Goal: Check status: Check status

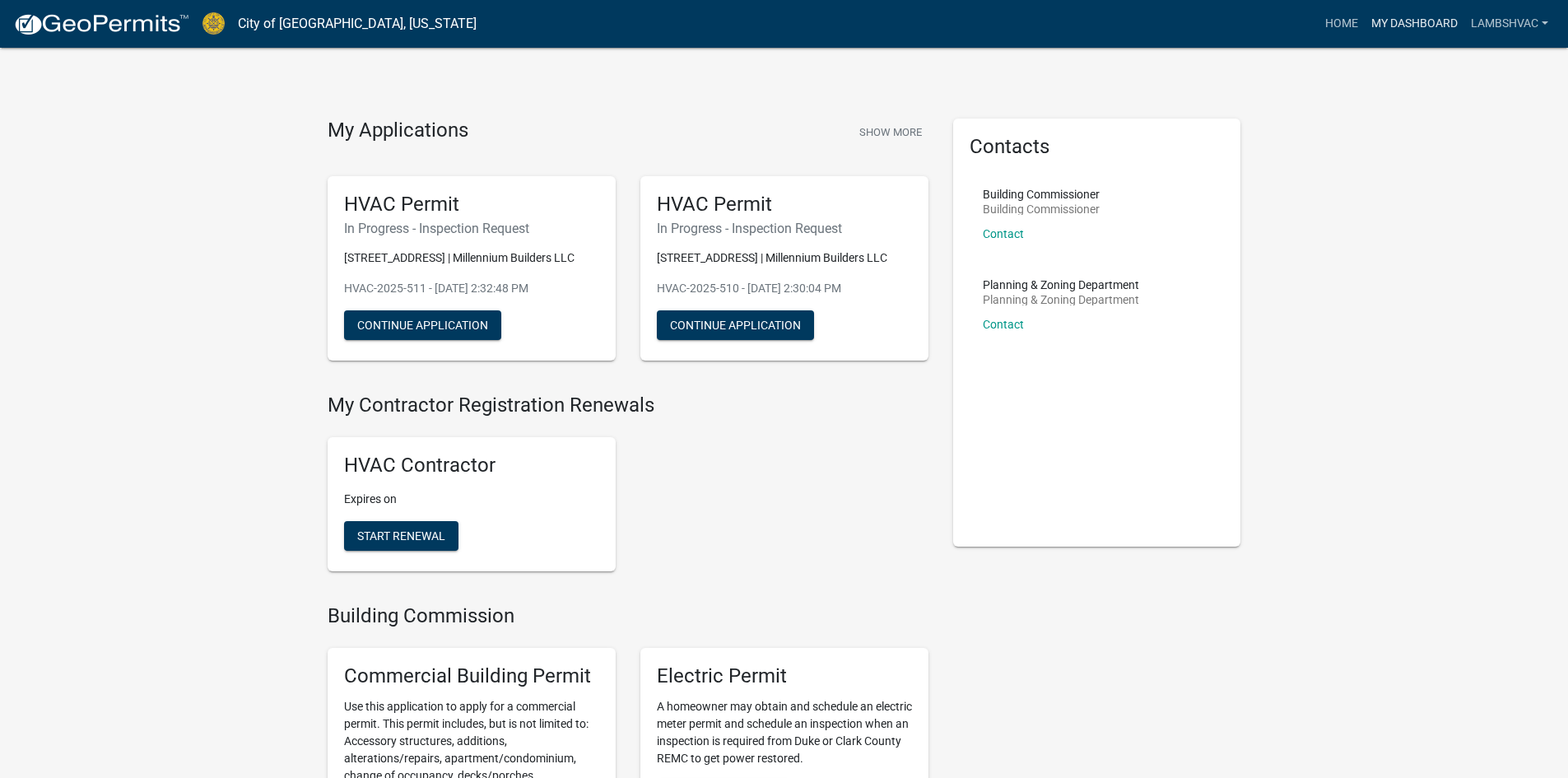
click at [1376, 24] on link "My Dashboard" at bounding box center [1414, 23] width 99 height 31
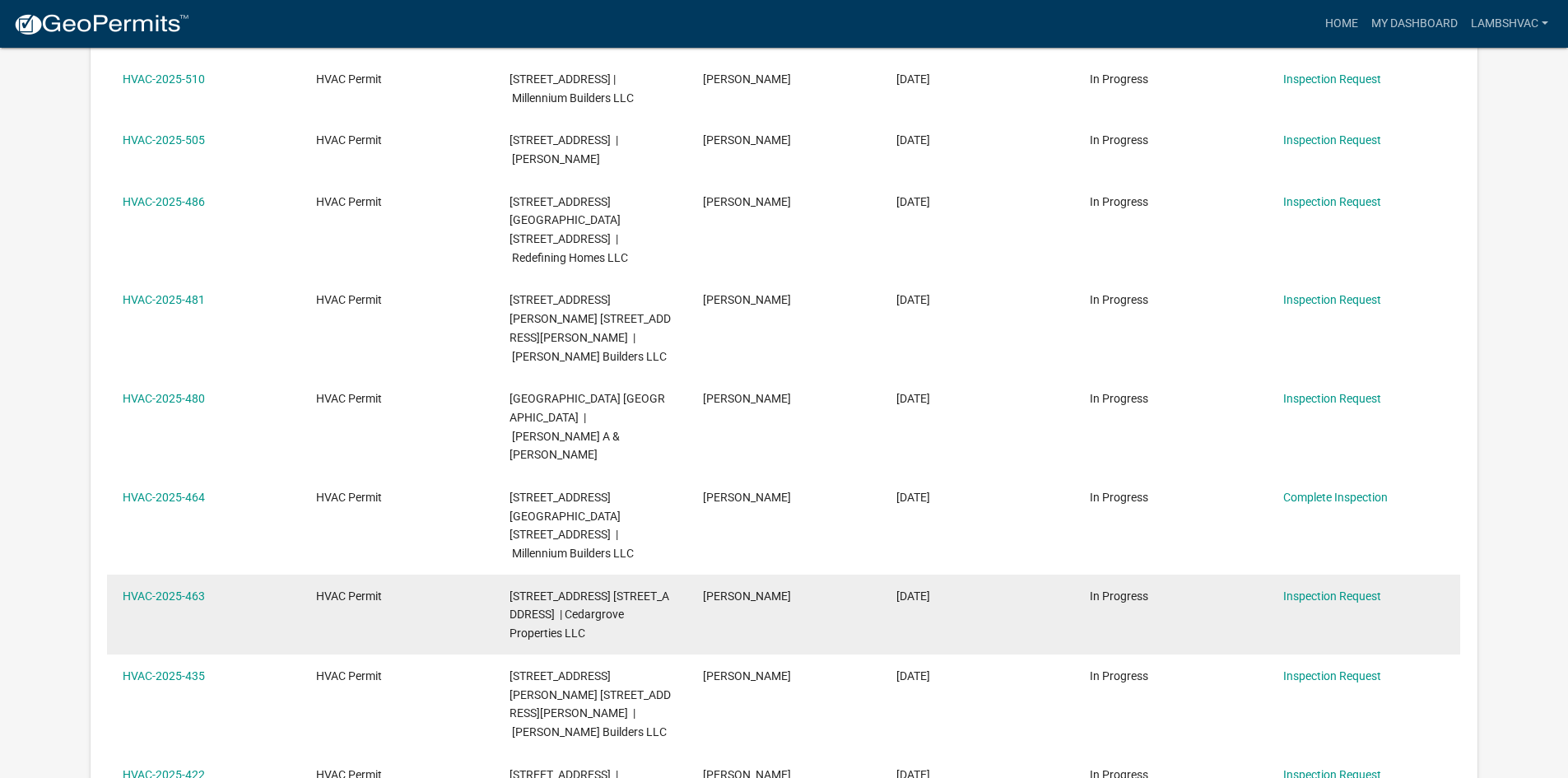
scroll to position [740, 0]
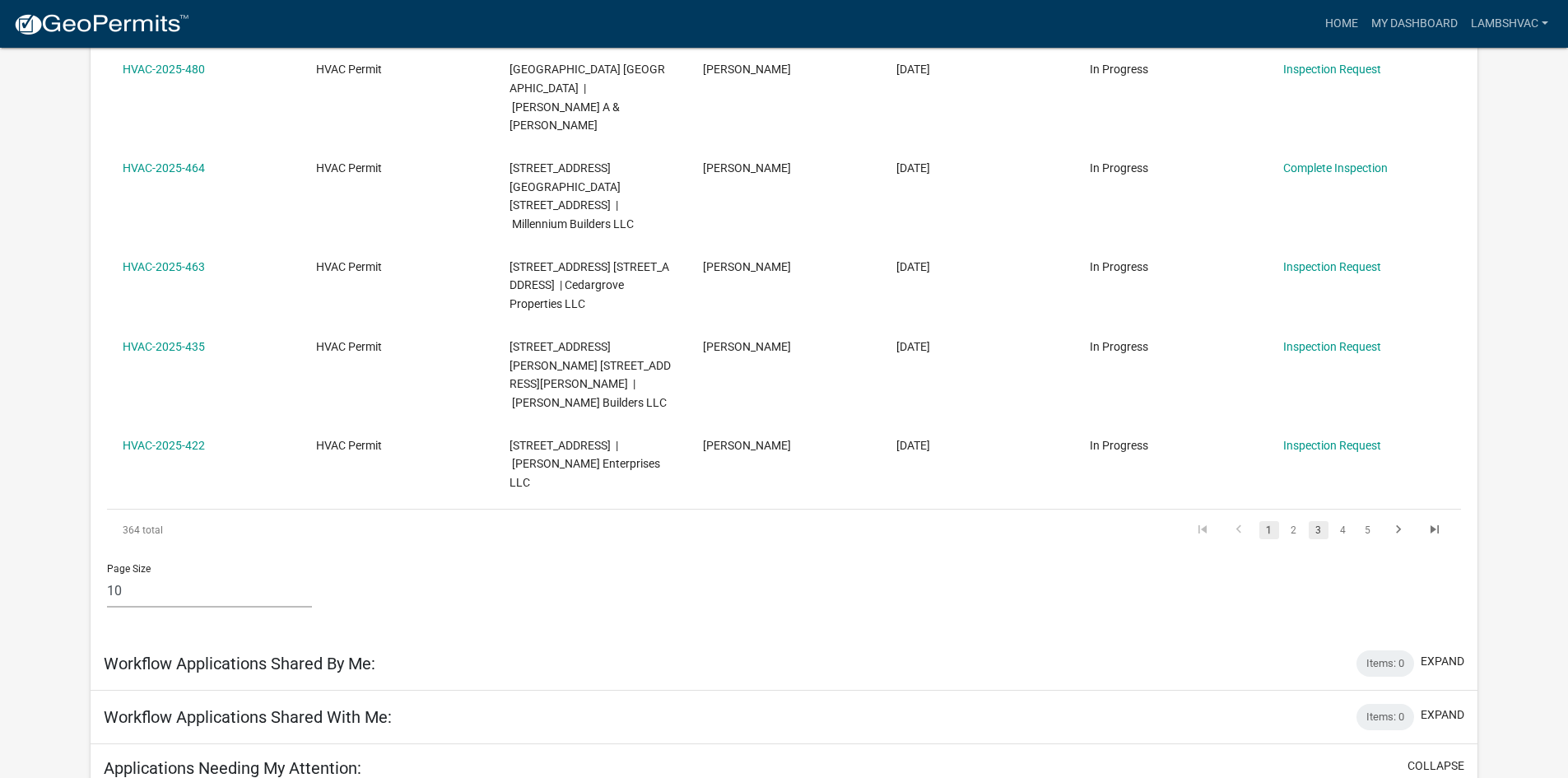
click at [1314, 521] on link "3" at bounding box center [1319, 530] width 20 height 18
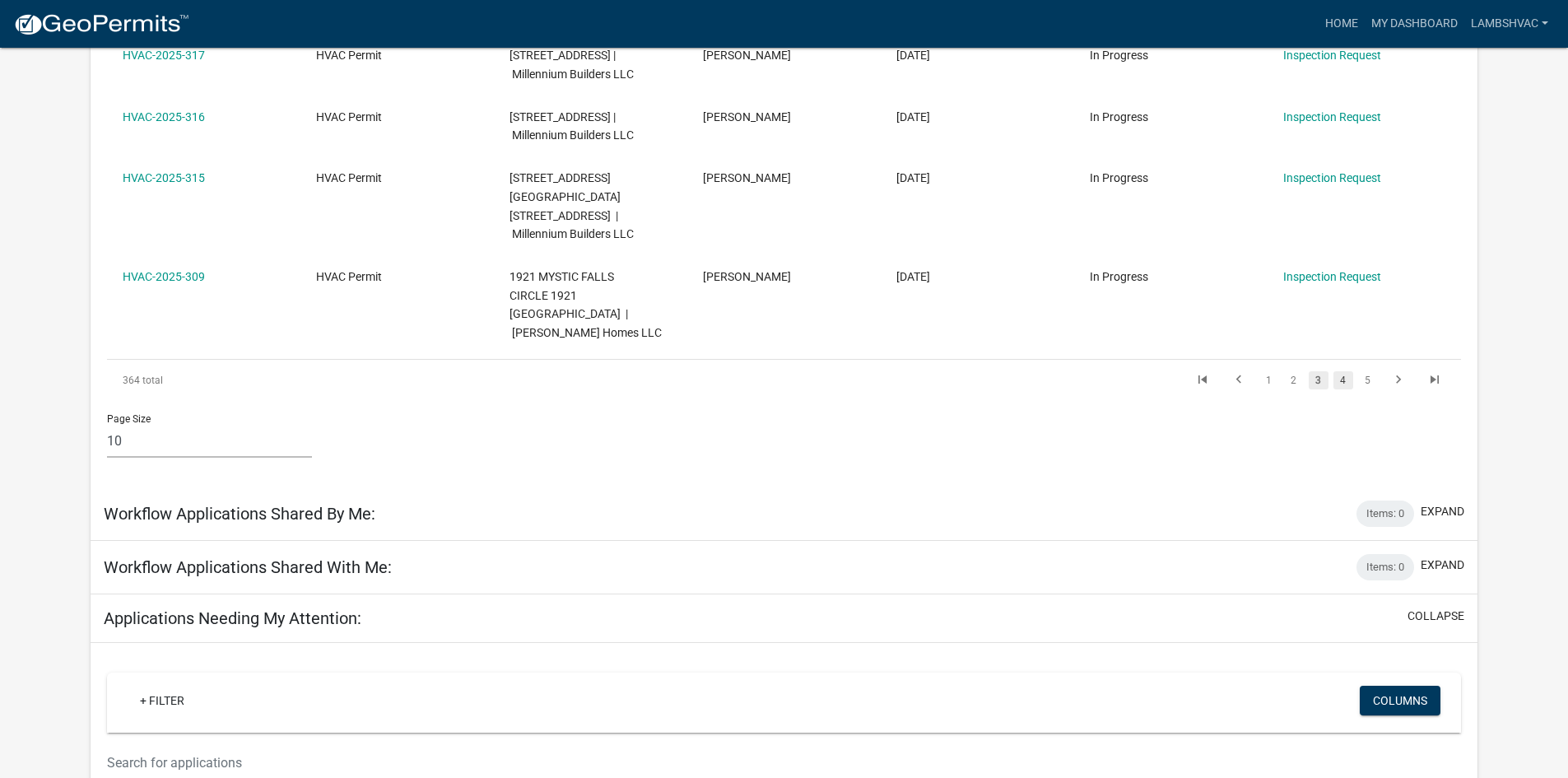
click at [1346, 372] on link "4" at bounding box center [1343, 380] width 20 height 18
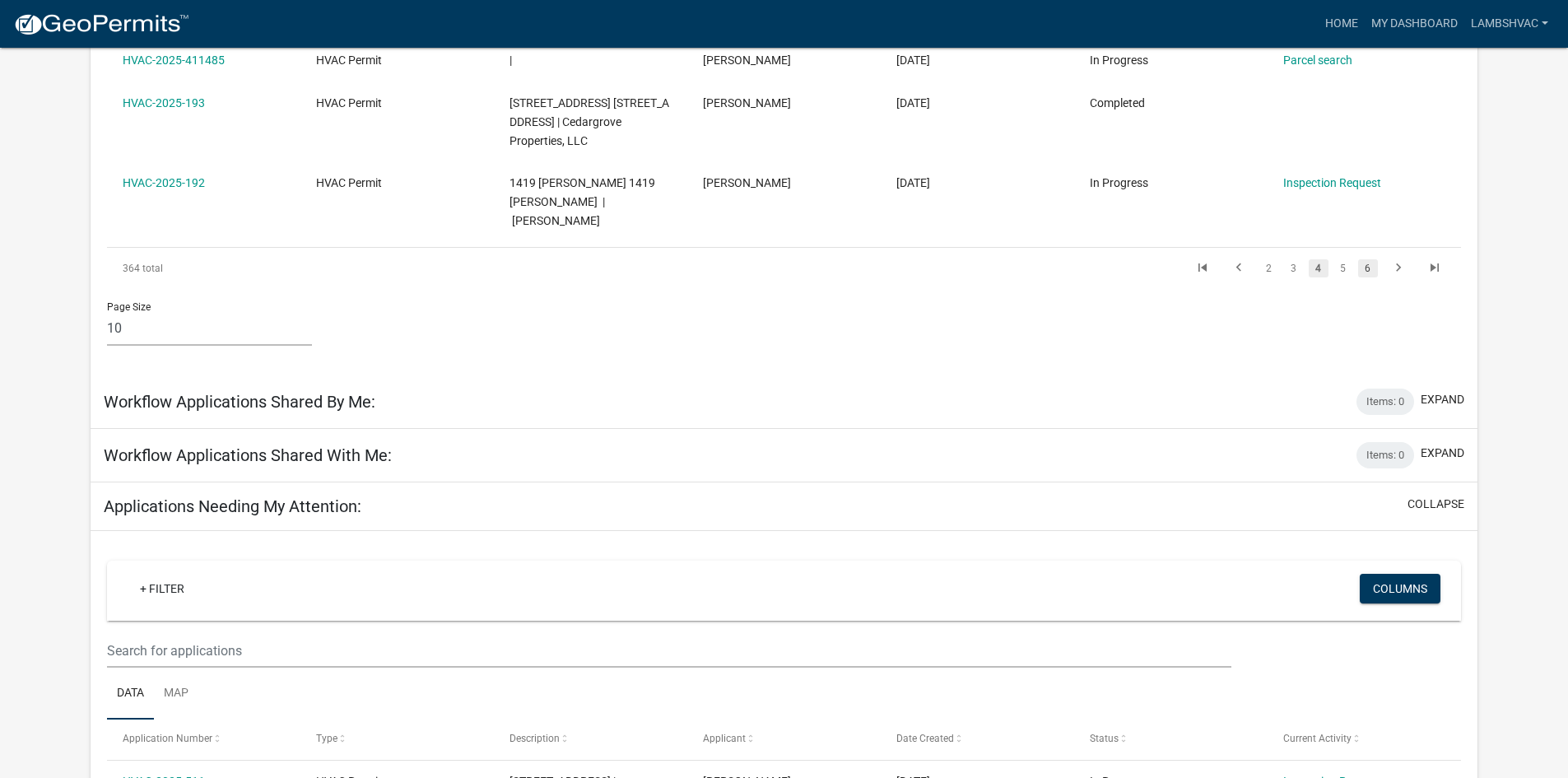
click at [1363, 278] on link "6" at bounding box center [1368, 269] width 20 height 18
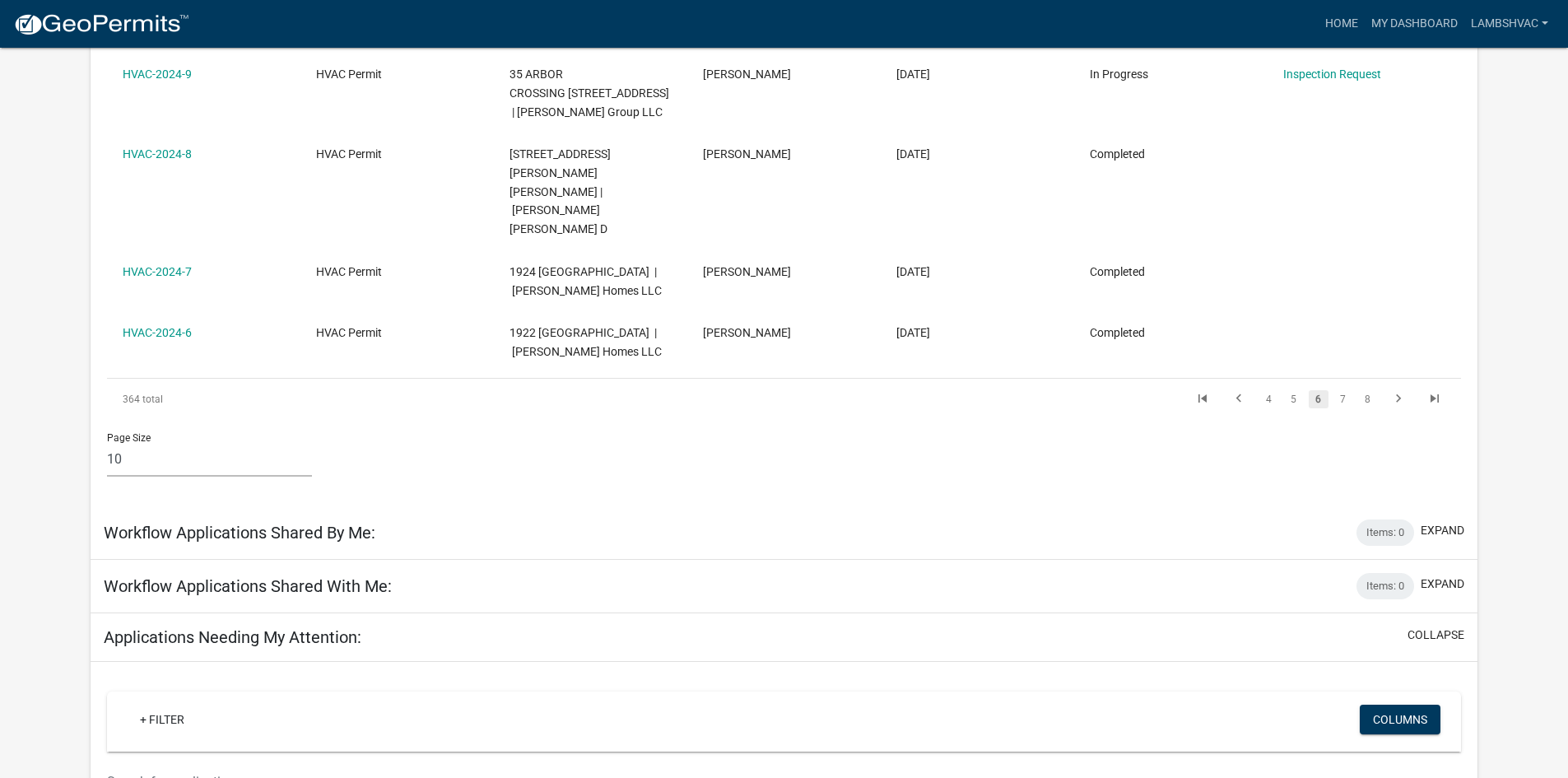
scroll to position [852, 0]
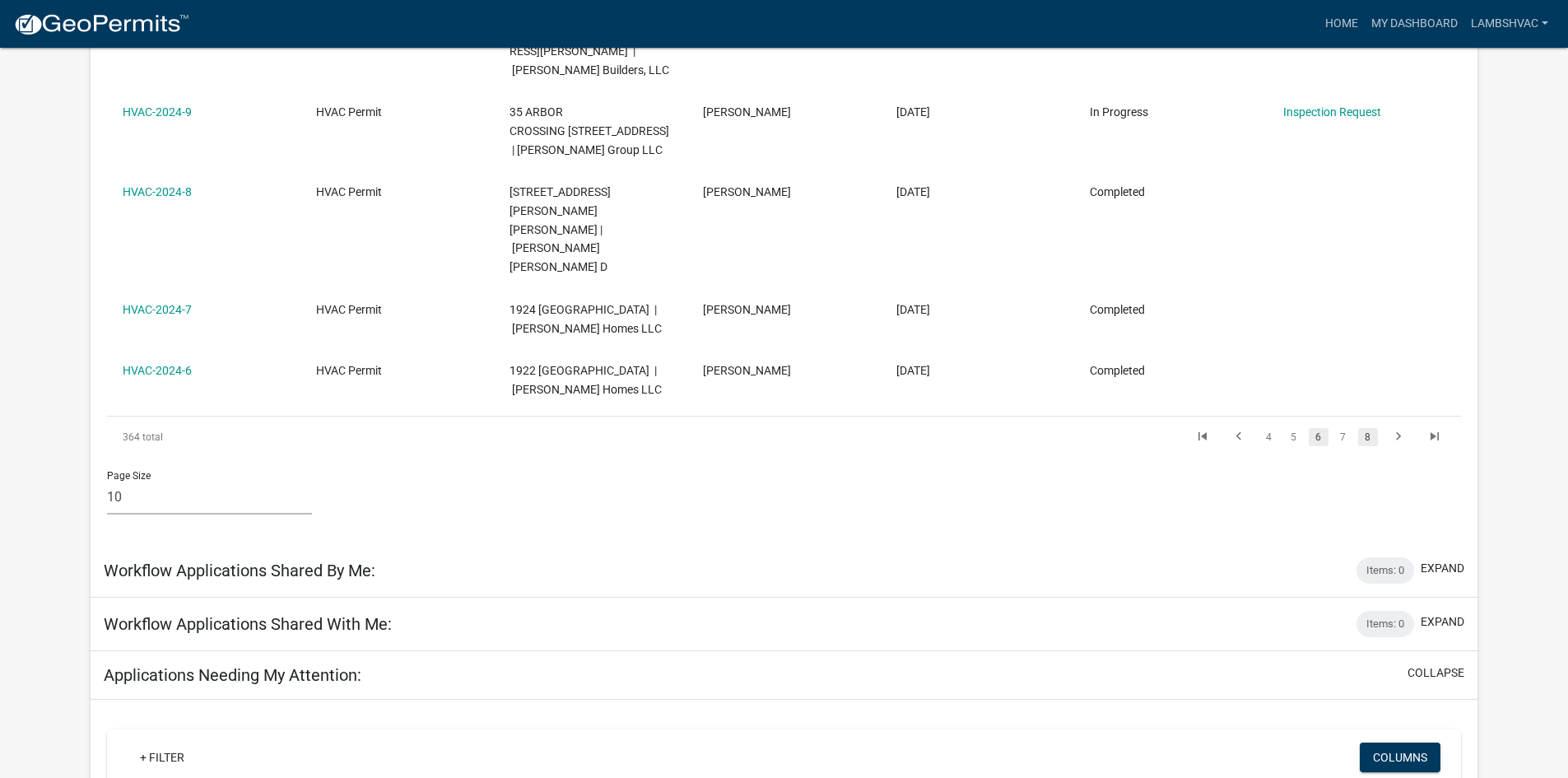
click at [1370, 428] on link "8" at bounding box center [1368, 437] width 20 height 18
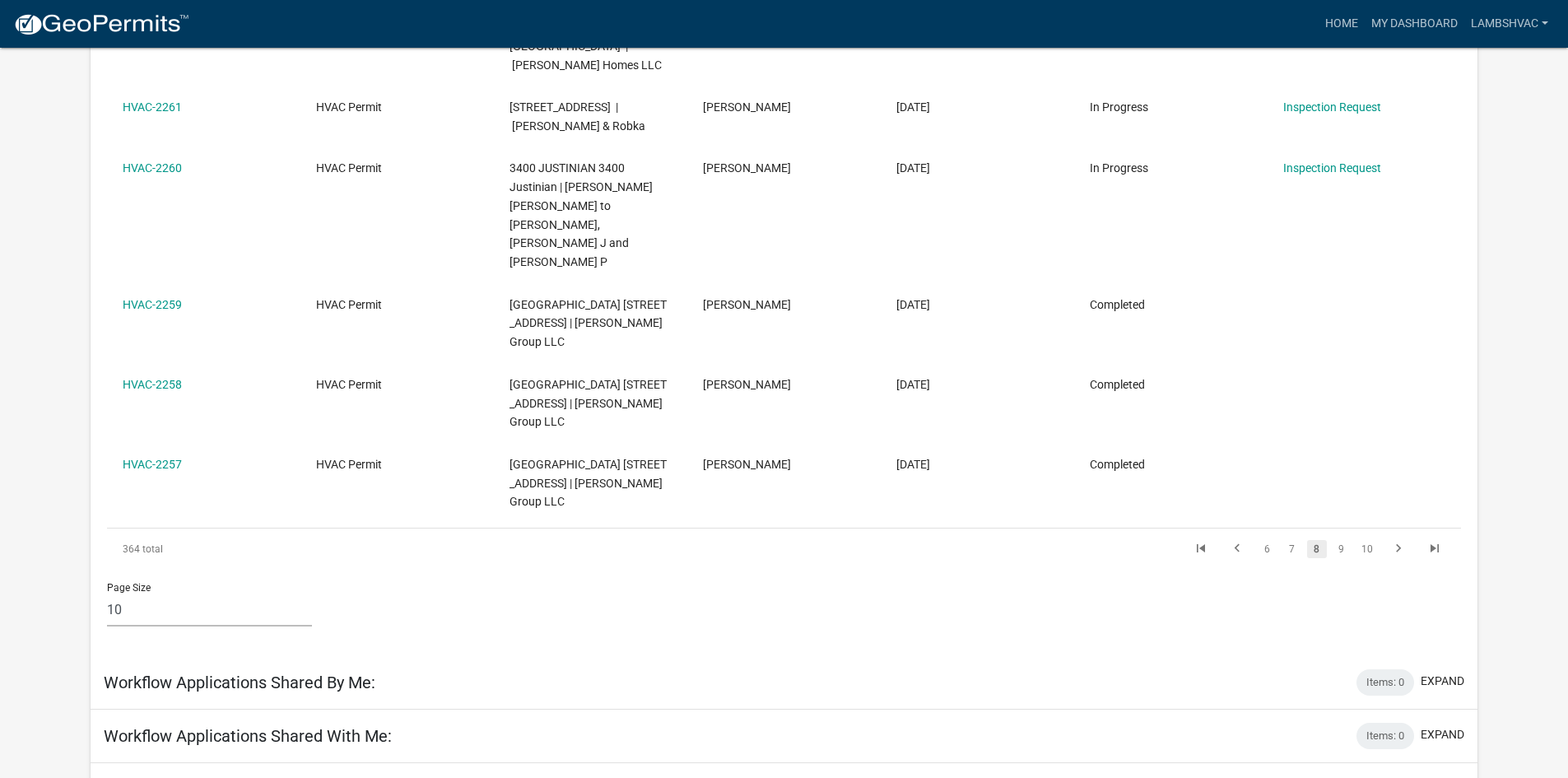
scroll to position [928, 0]
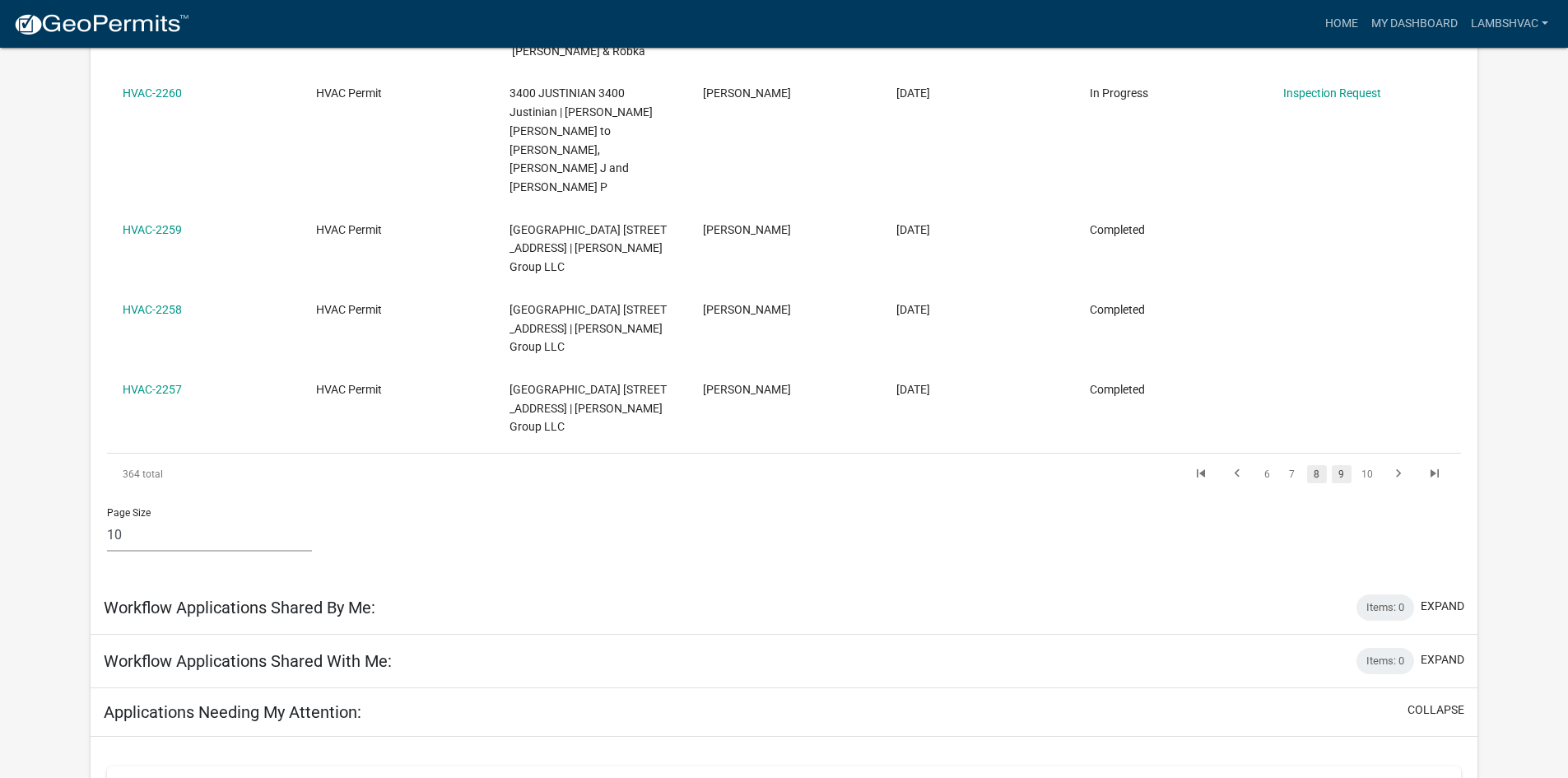
click at [1332, 465] on link "9" at bounding box center [1342, 474] width 20 height 18
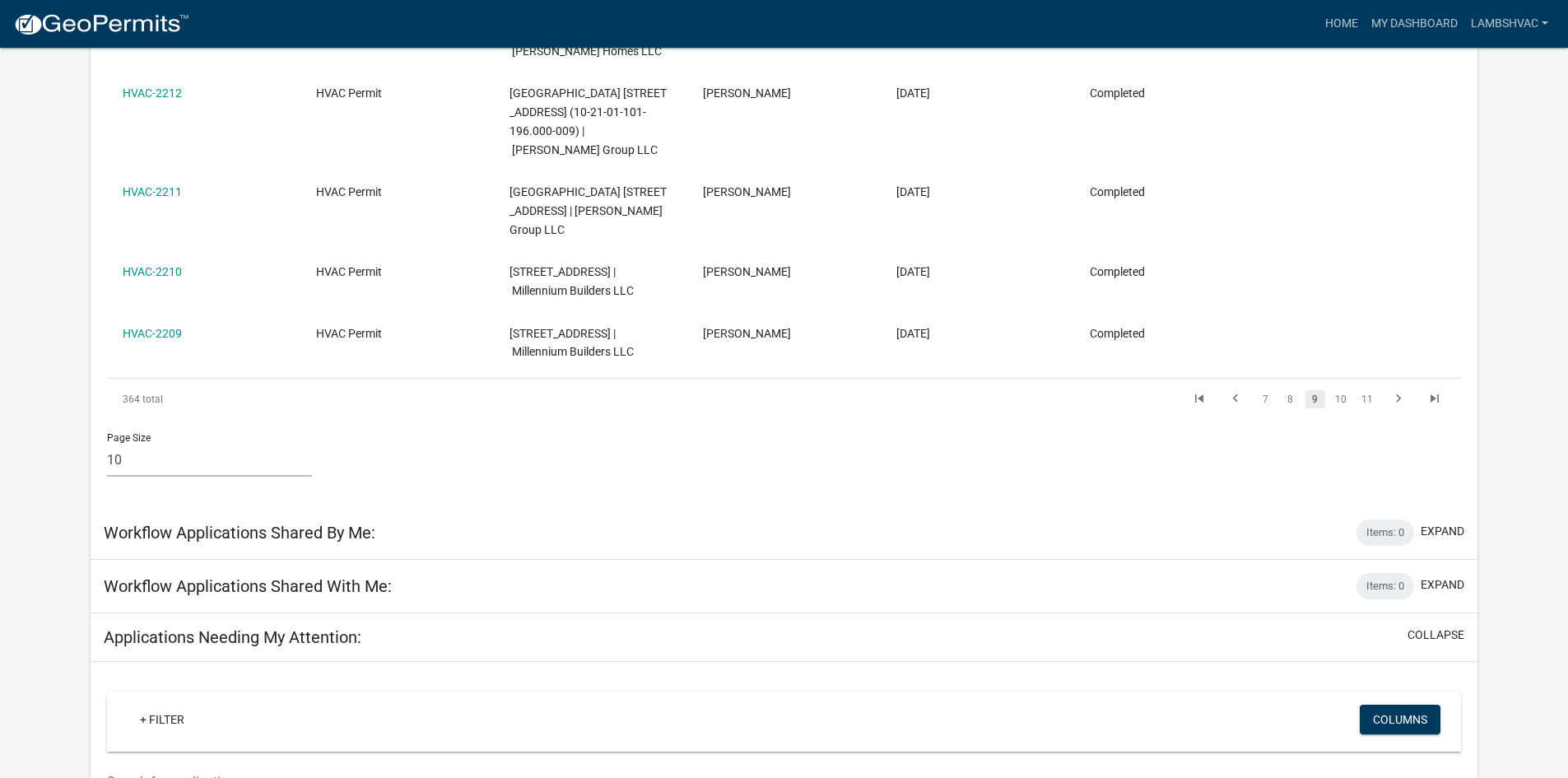
scroll to position [1003, 0]
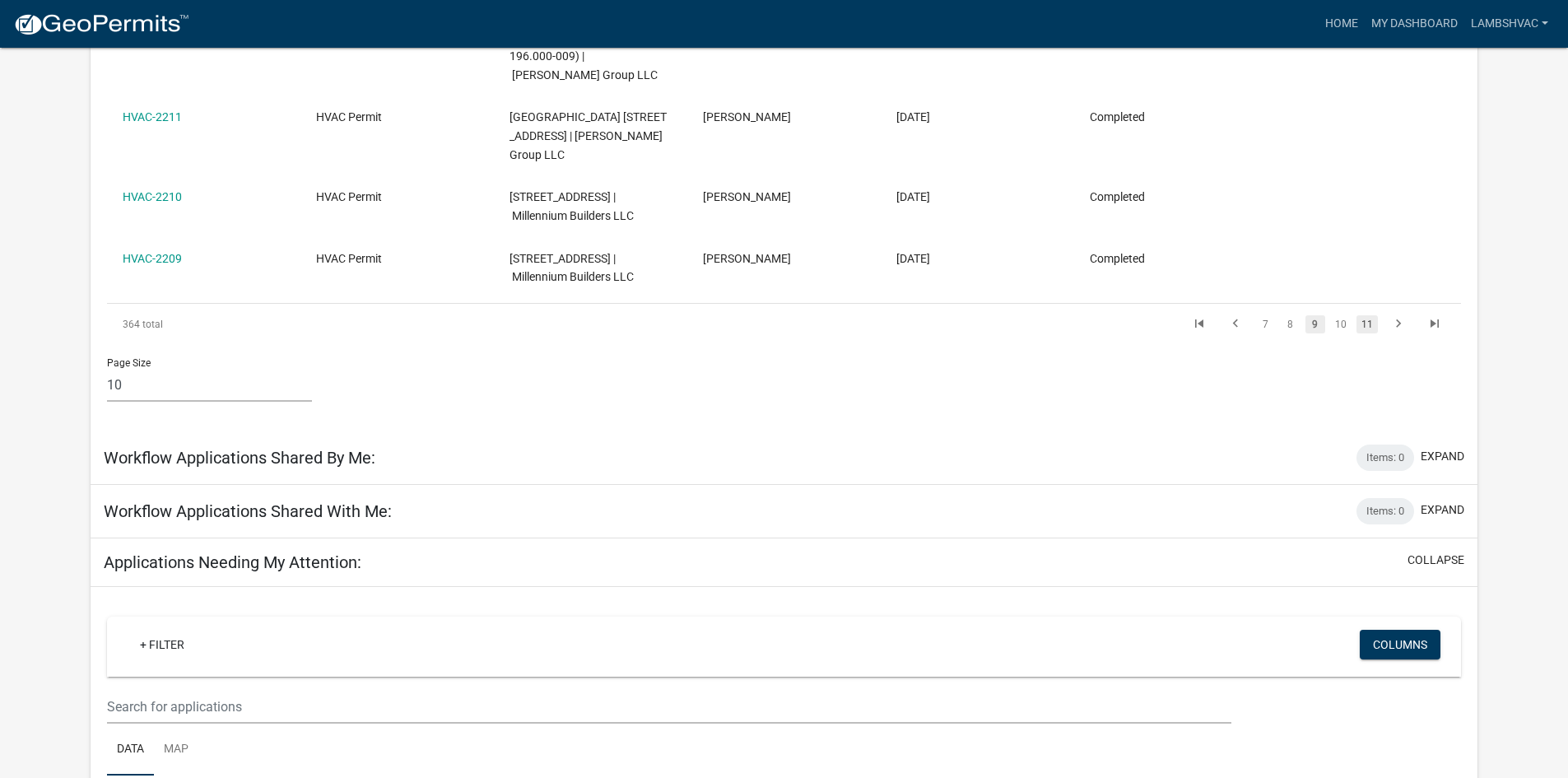
click at [1368, 333] on link "11" at bounding box center [1367, 324] width 21 height 18
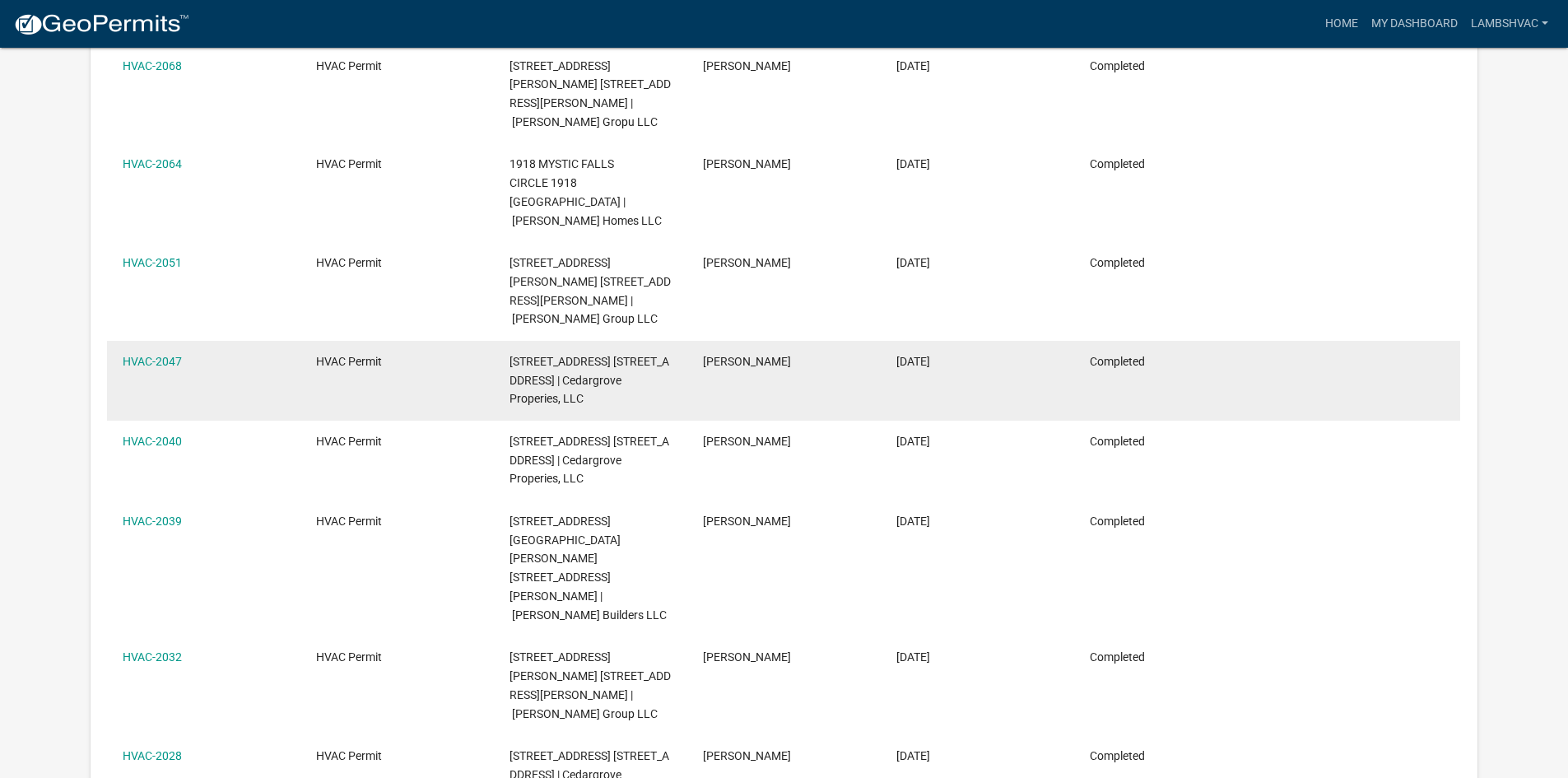
scroll to position [707, 0]
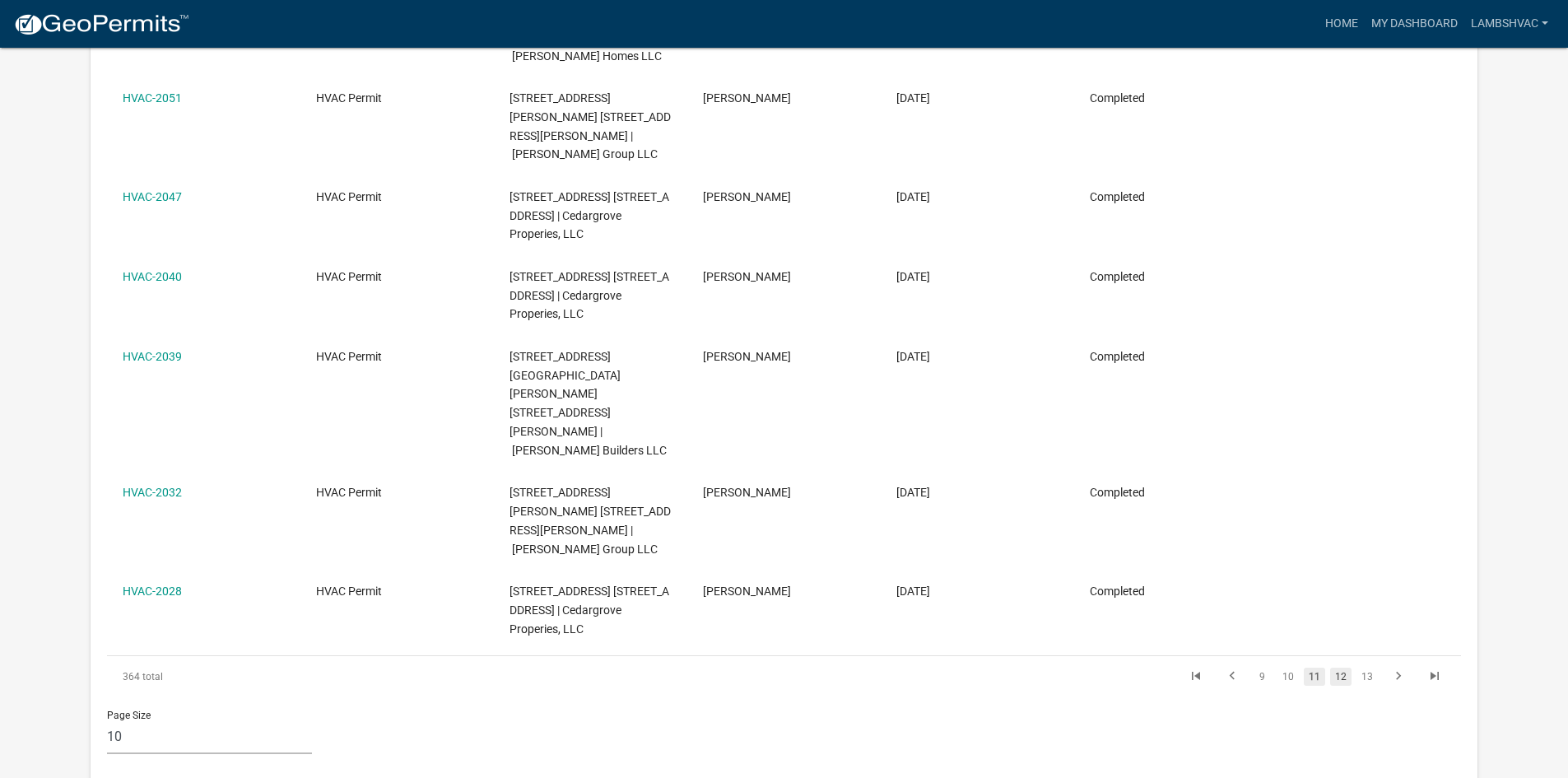
click at [1343, 668] on link "12" at bounding box center [1341, 677] width 21 height 18
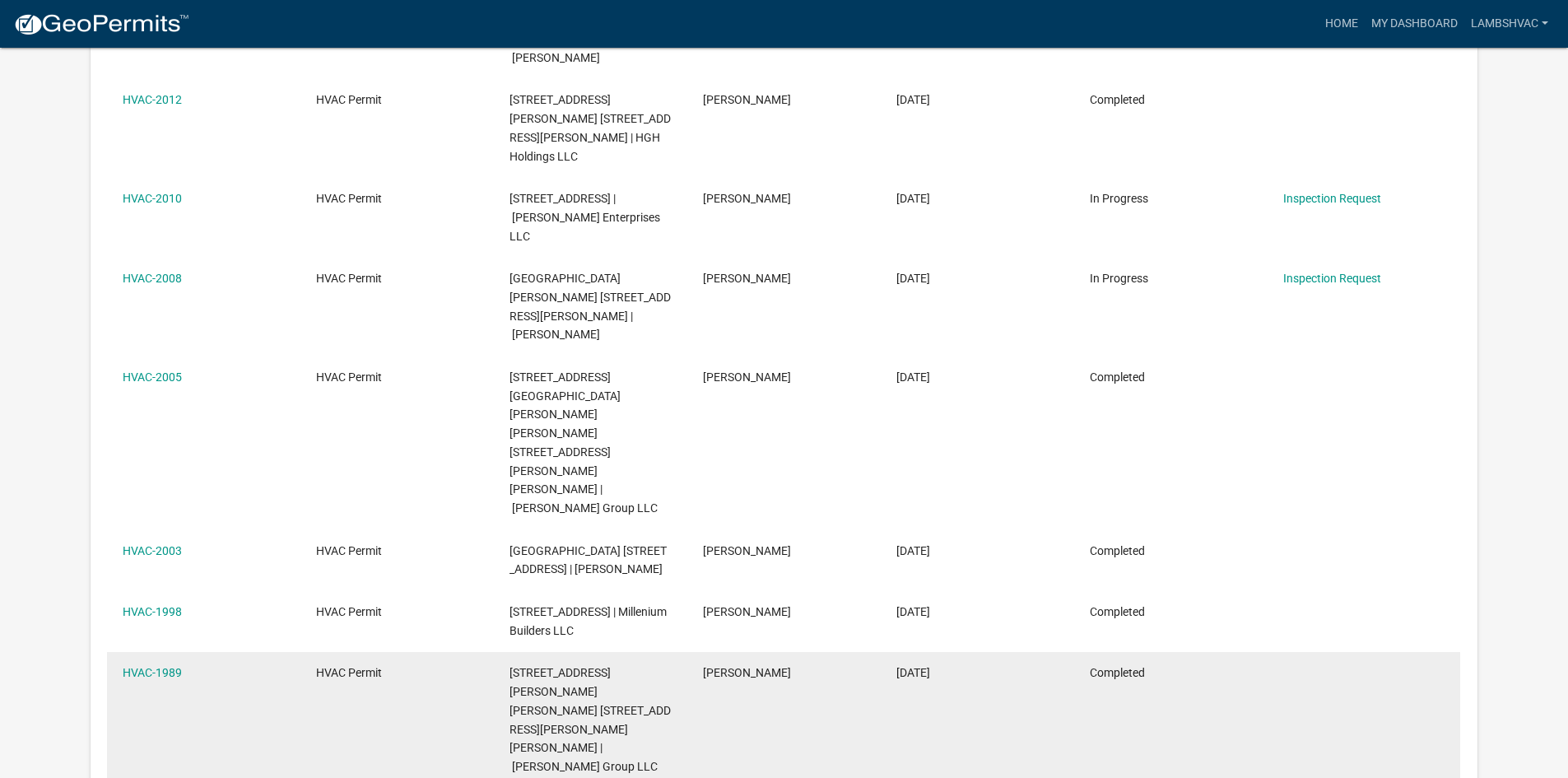
scroll to position [560, 0]
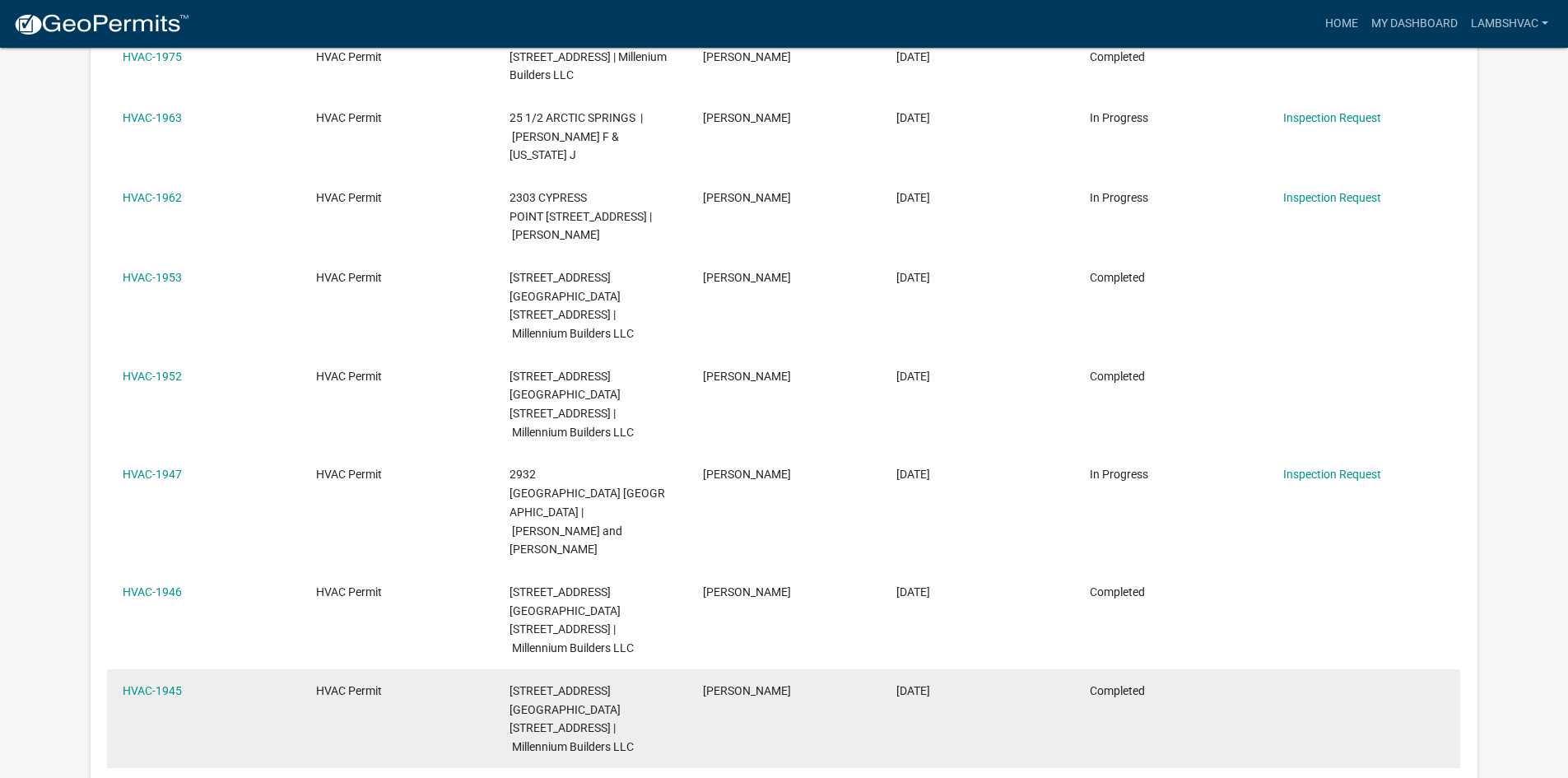
scroll to position [478, 0]
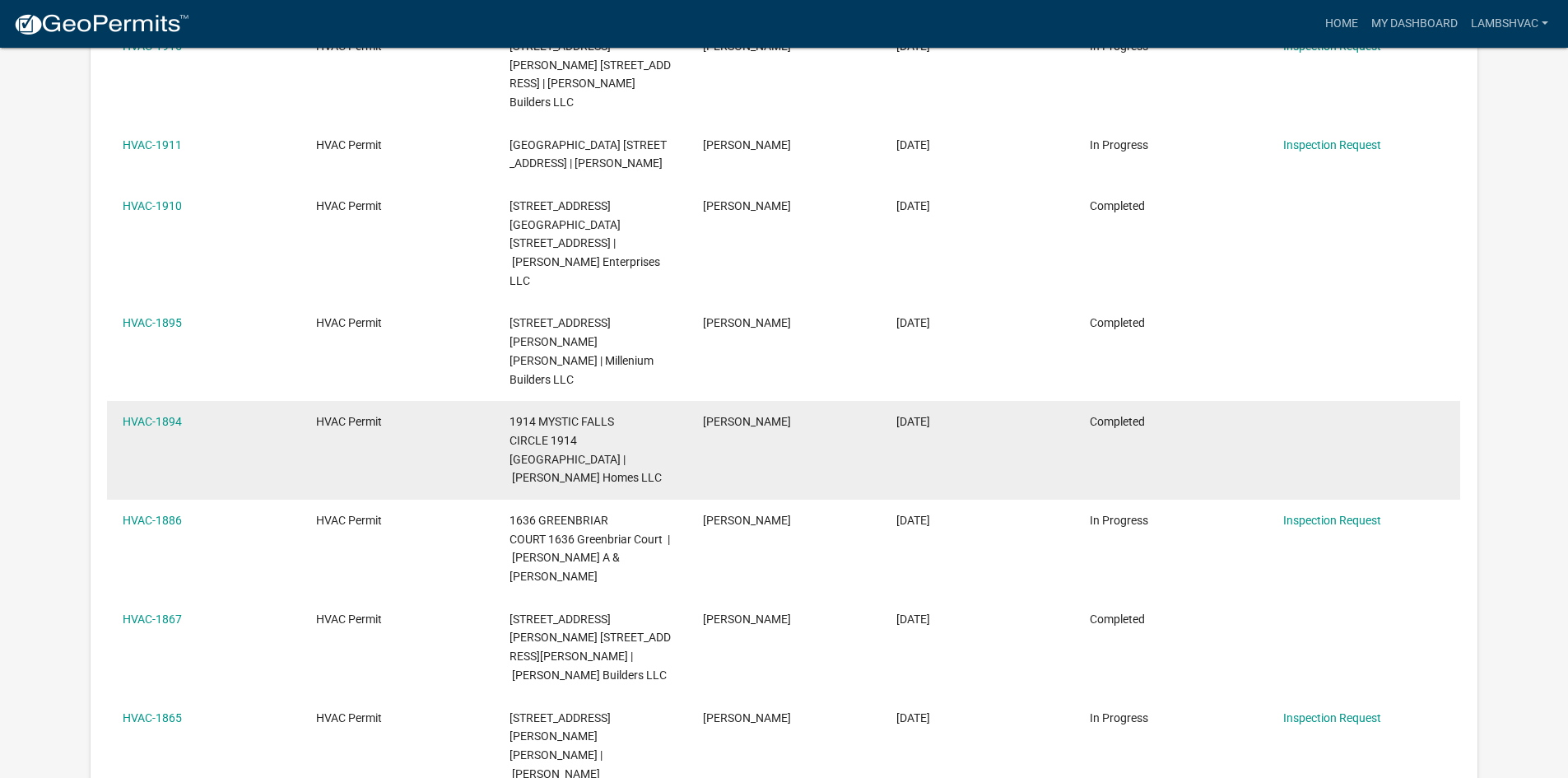
scroll to position [478, 0]
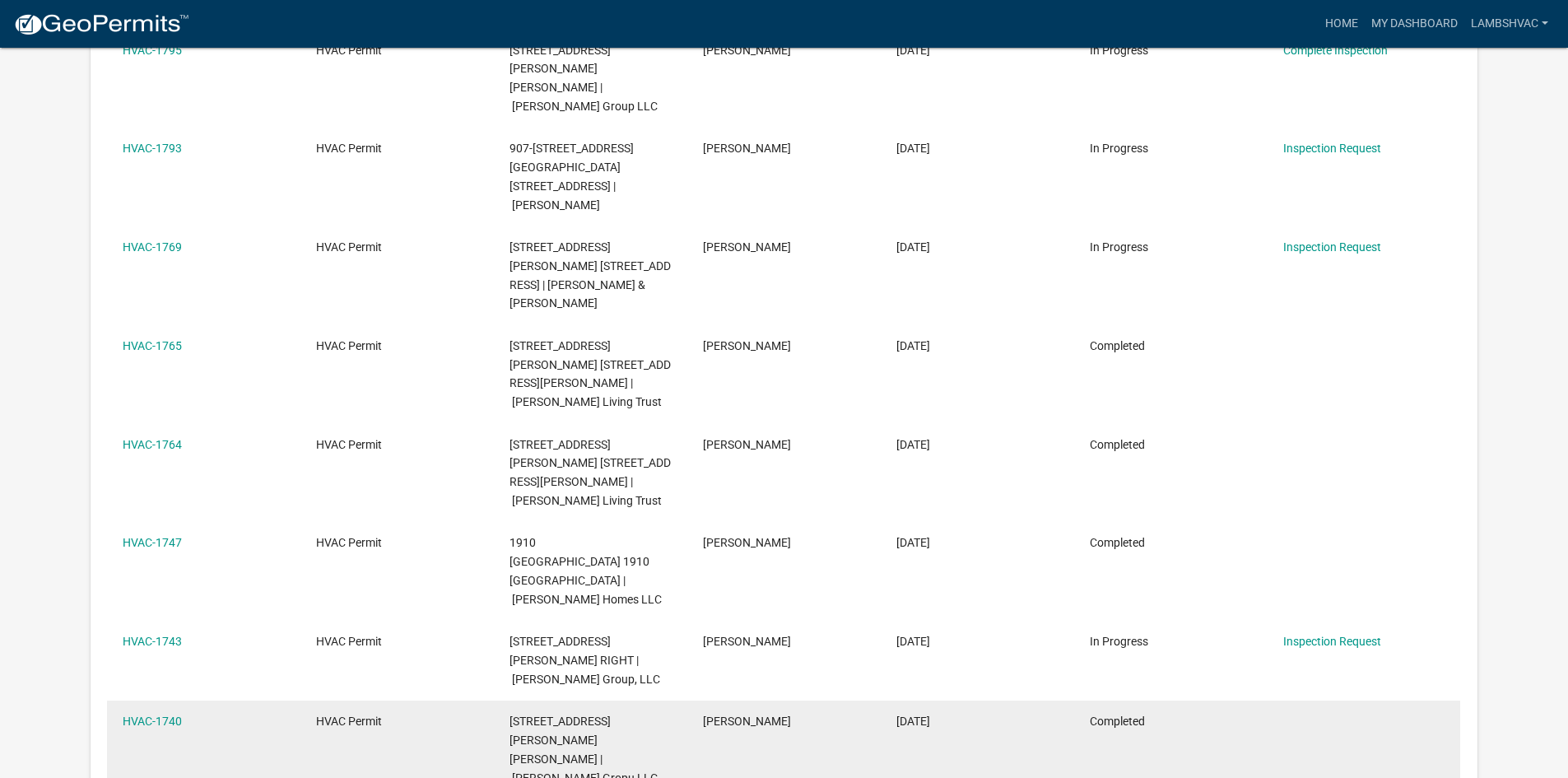
scroll to position [890, 0]
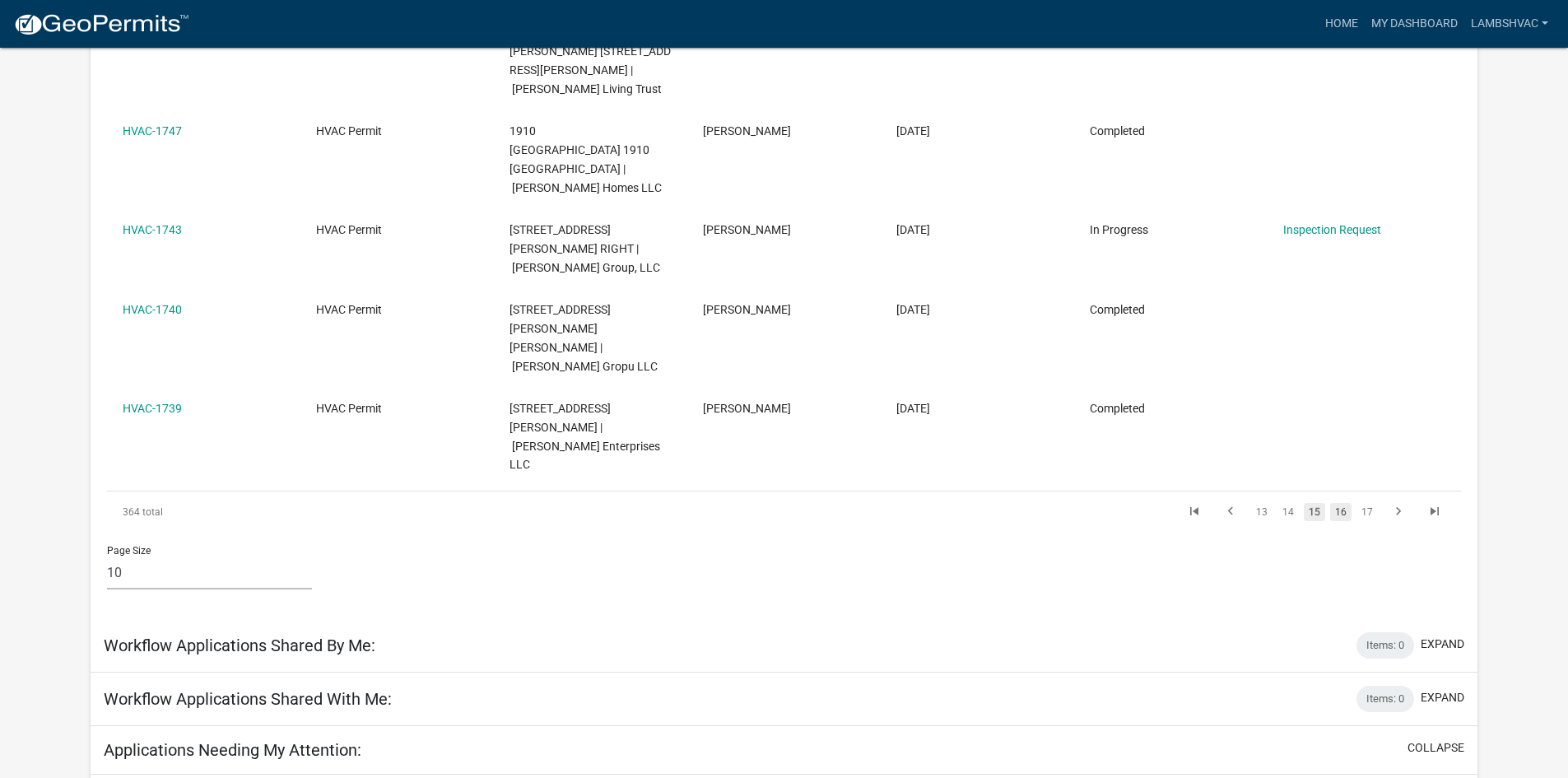
click at [1341, 503] on link "16" at bounding box center [1341, 512] width 21 height 18
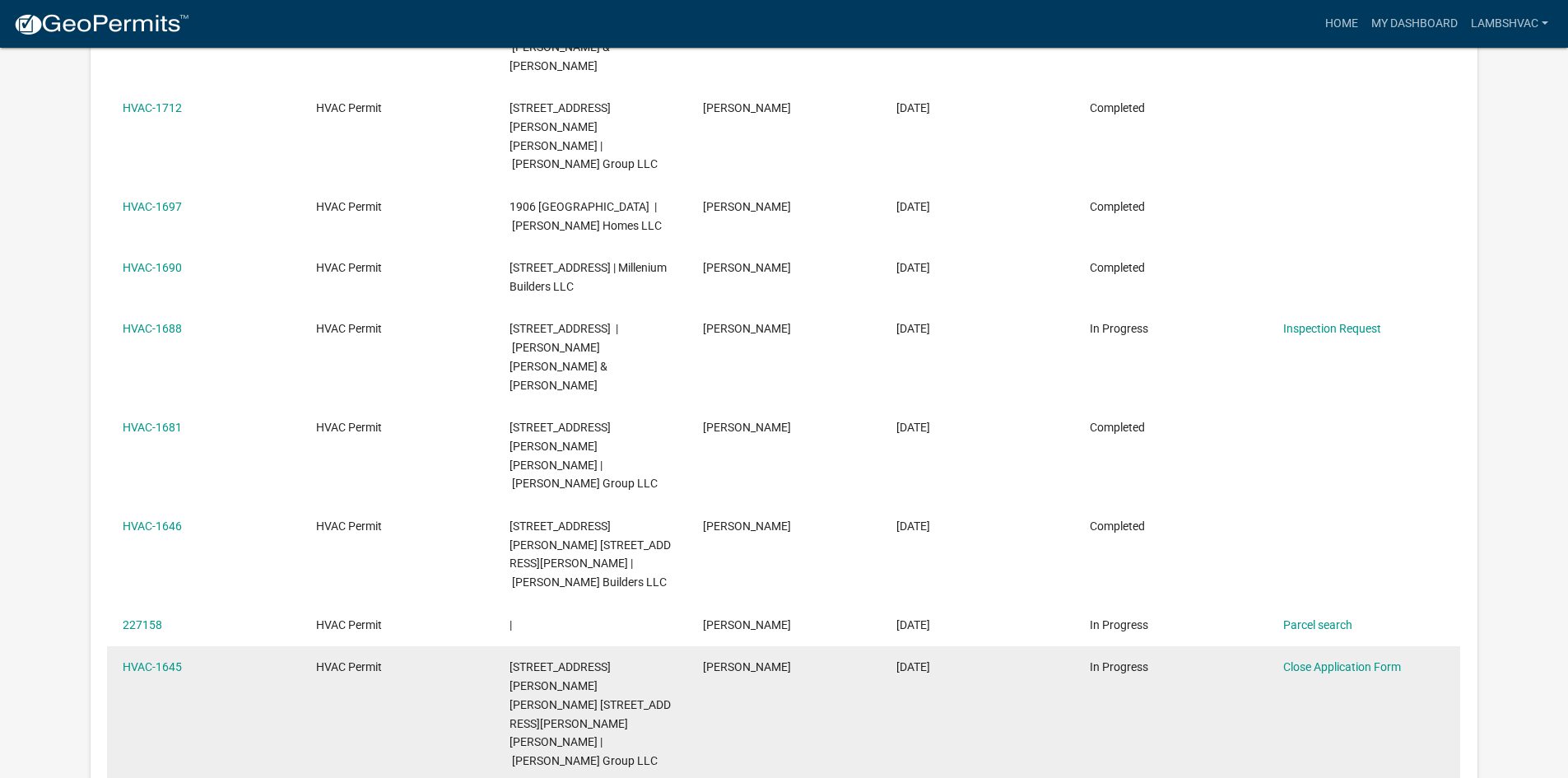
scroll to position [587, 0]
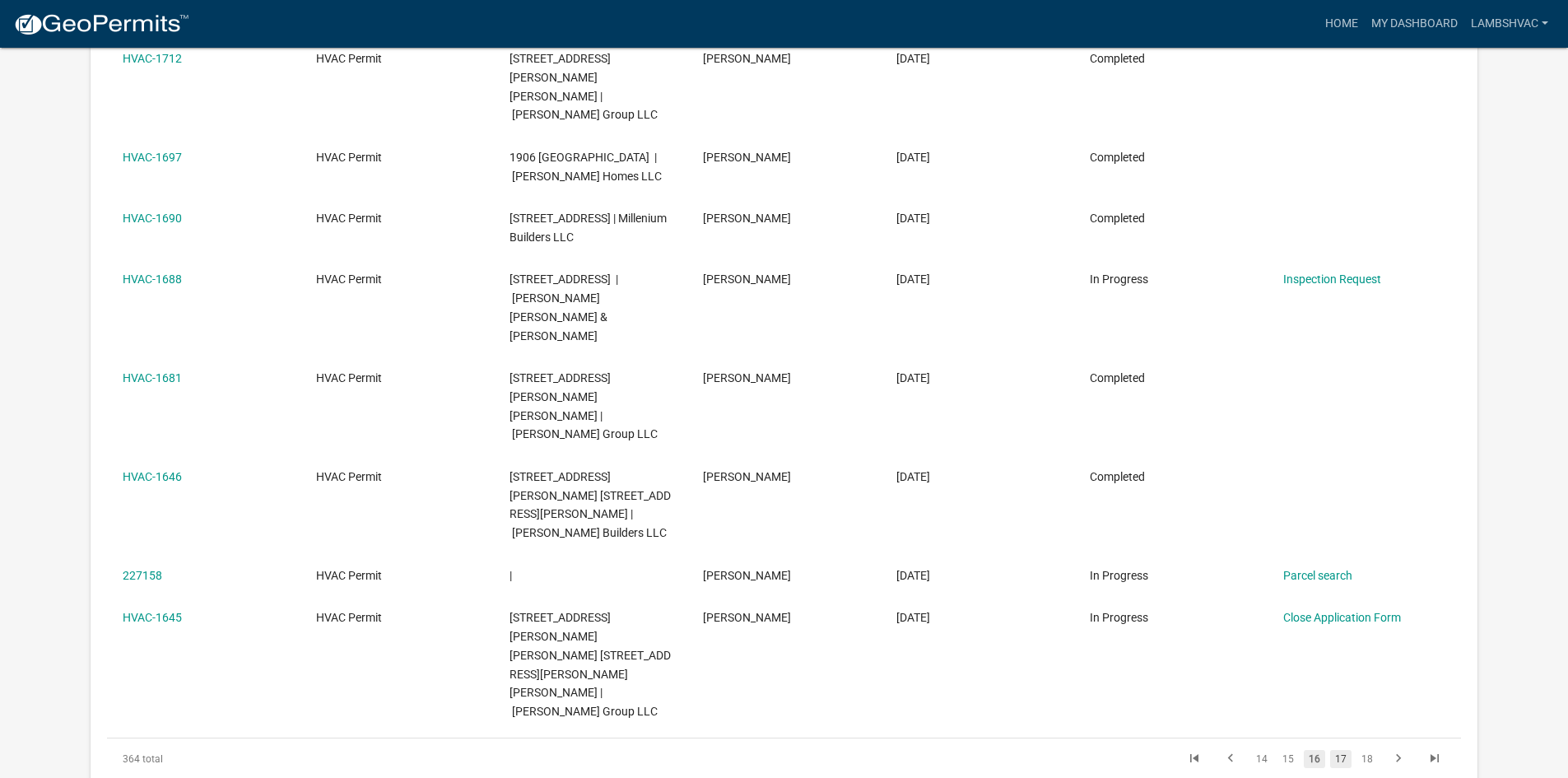
click at [1344, 750] on link "17" at bounding box center [1341, 759] width 21 height 18
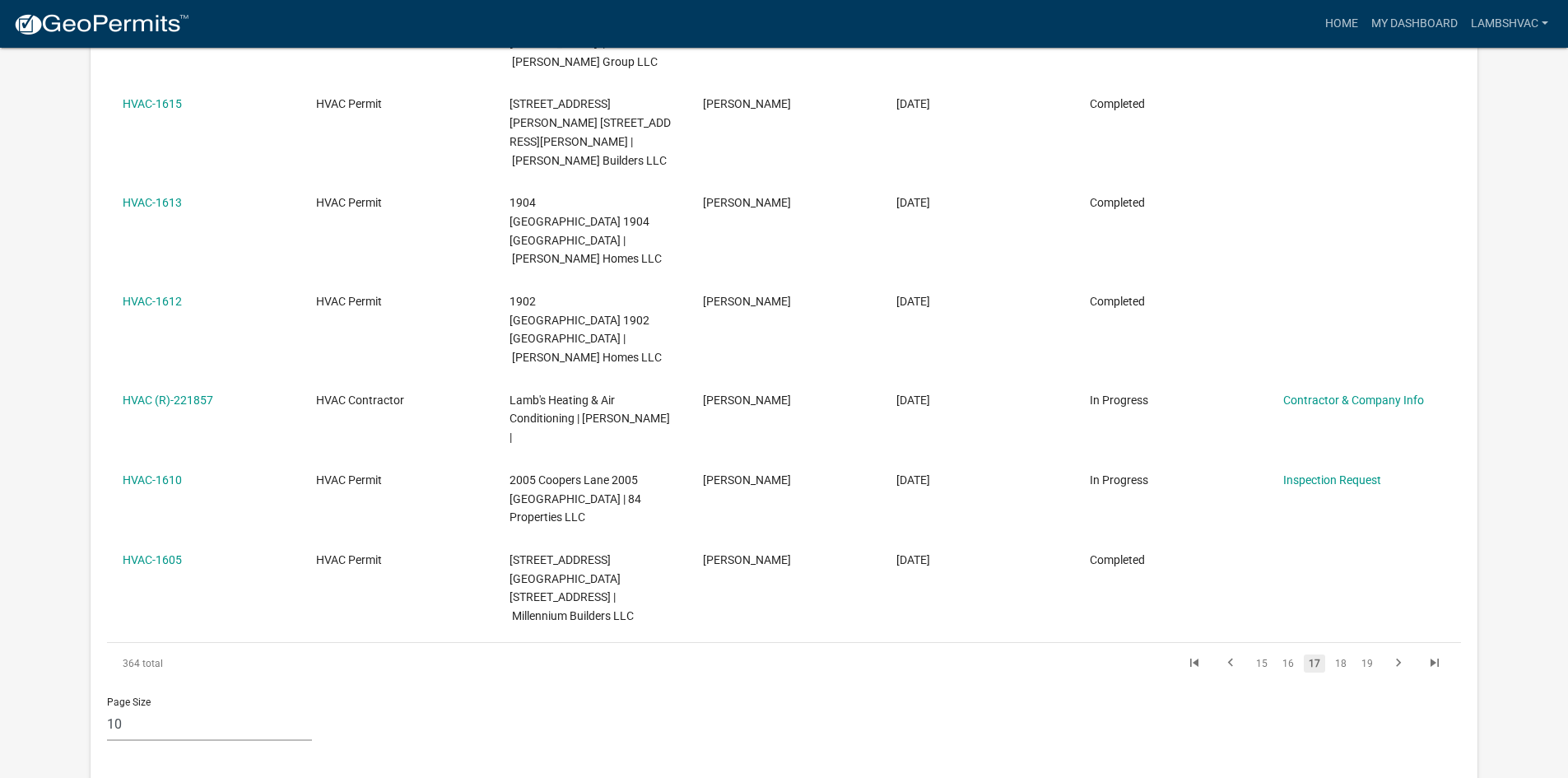
scroll to position [631, 0]
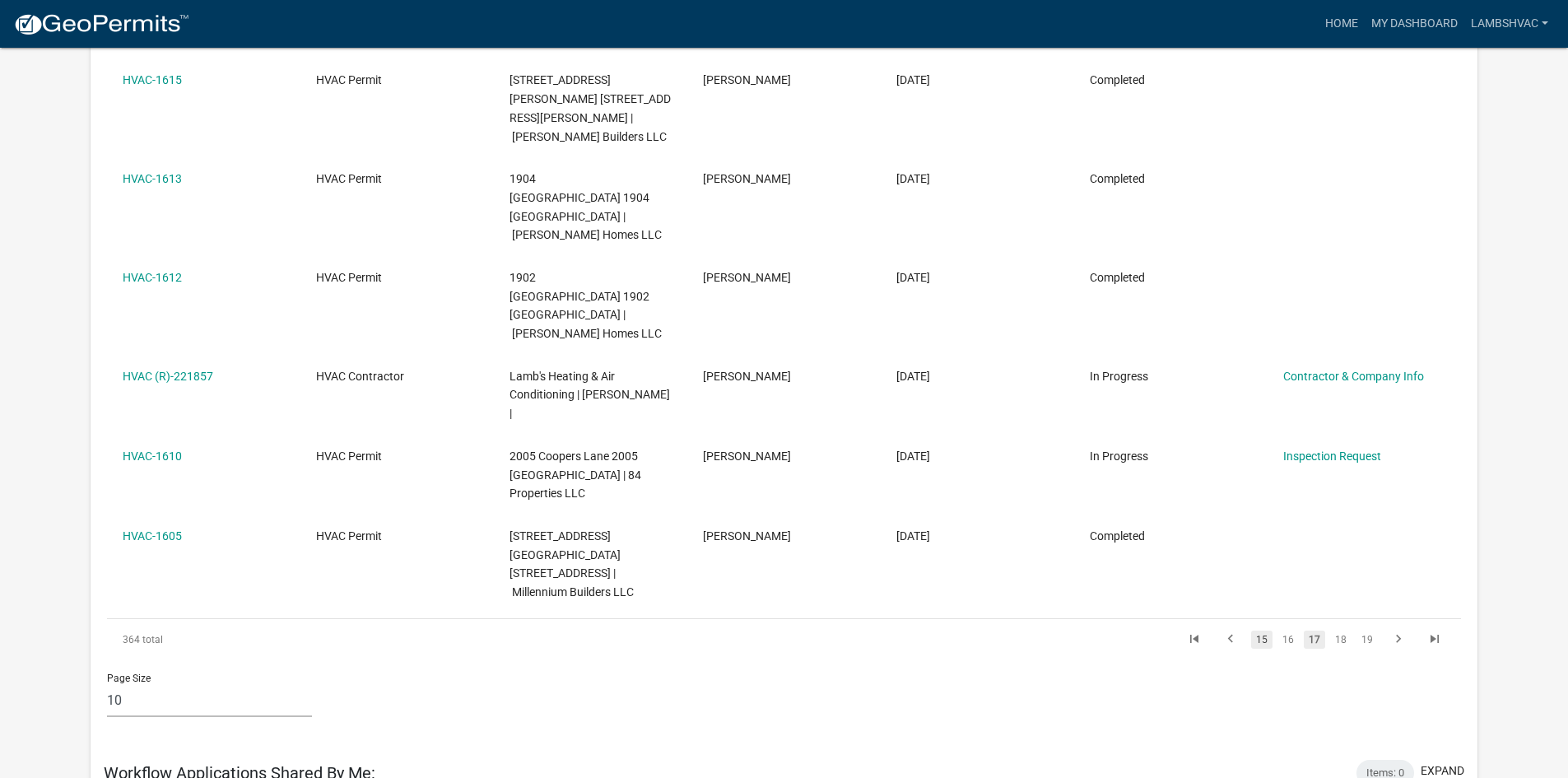
click at [1260, 630] on link "15" at bounding box center [1262, 639] width 21 height 18
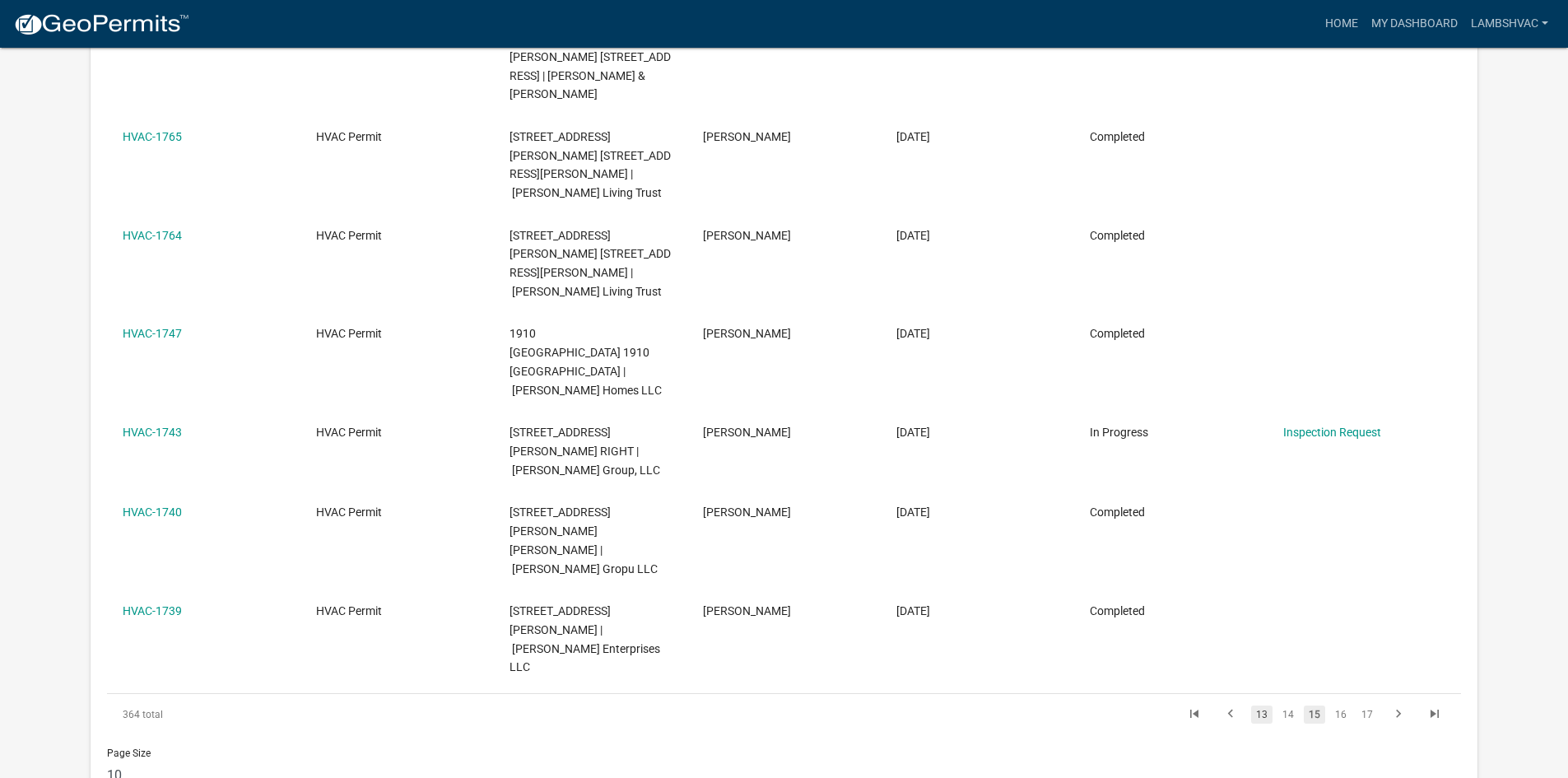
click at [1253, 705] on link "13" at bounding box center [1262, 714] width 21 height 18
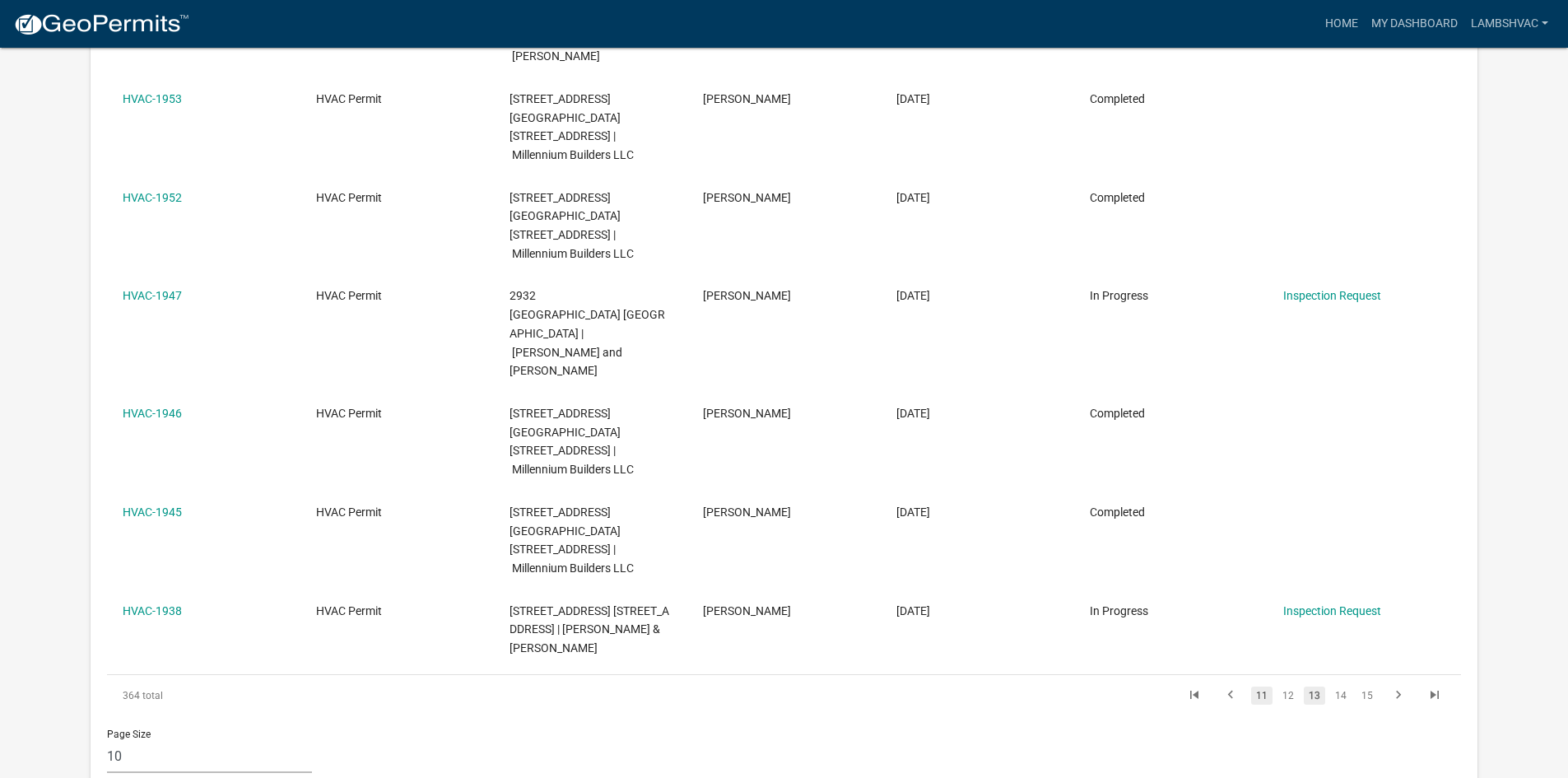
click at [1265, 687] on link "11" at bounding box center [1262, 696] width 21 height 18
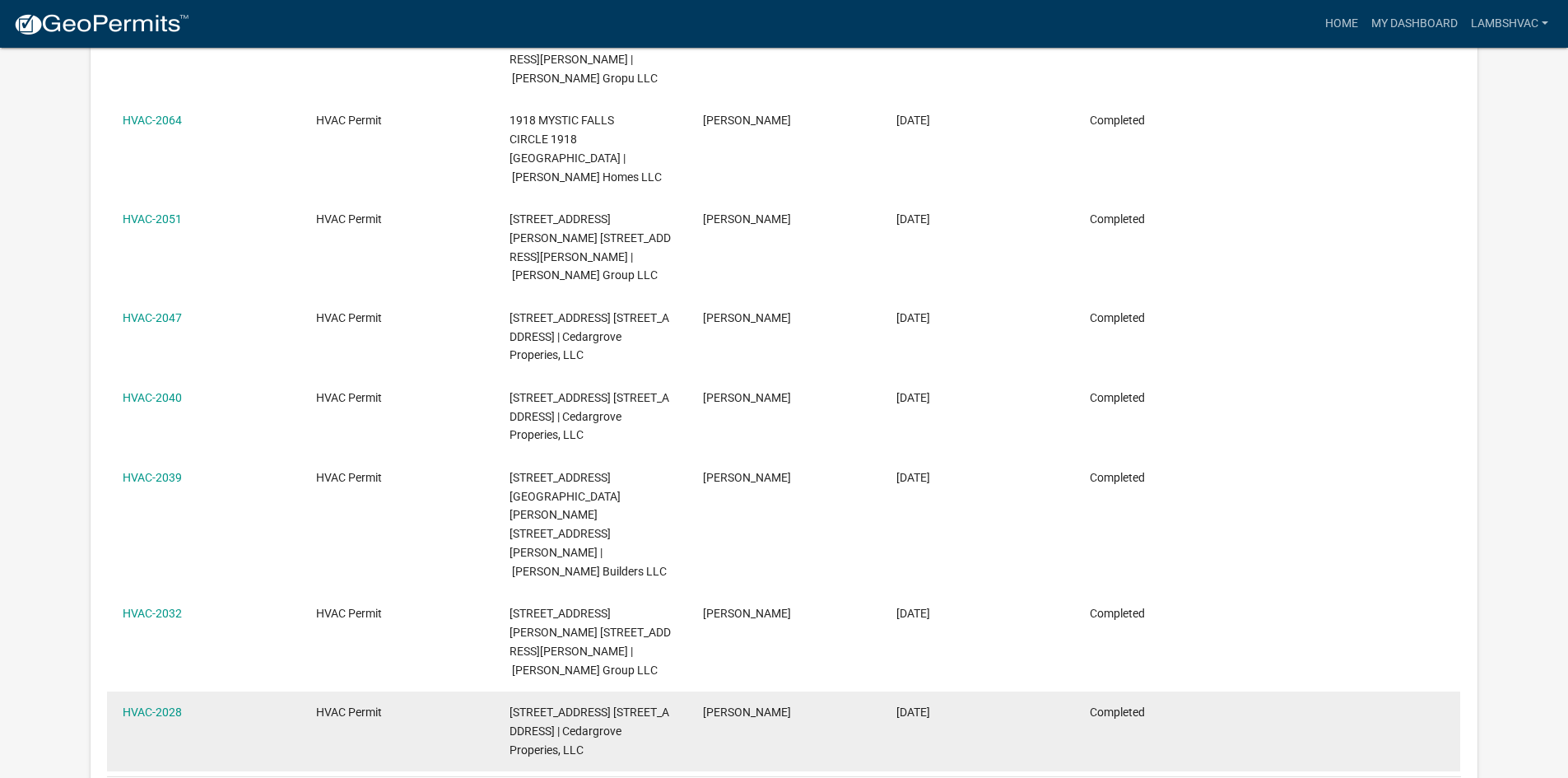
scroll to position [587, 0]
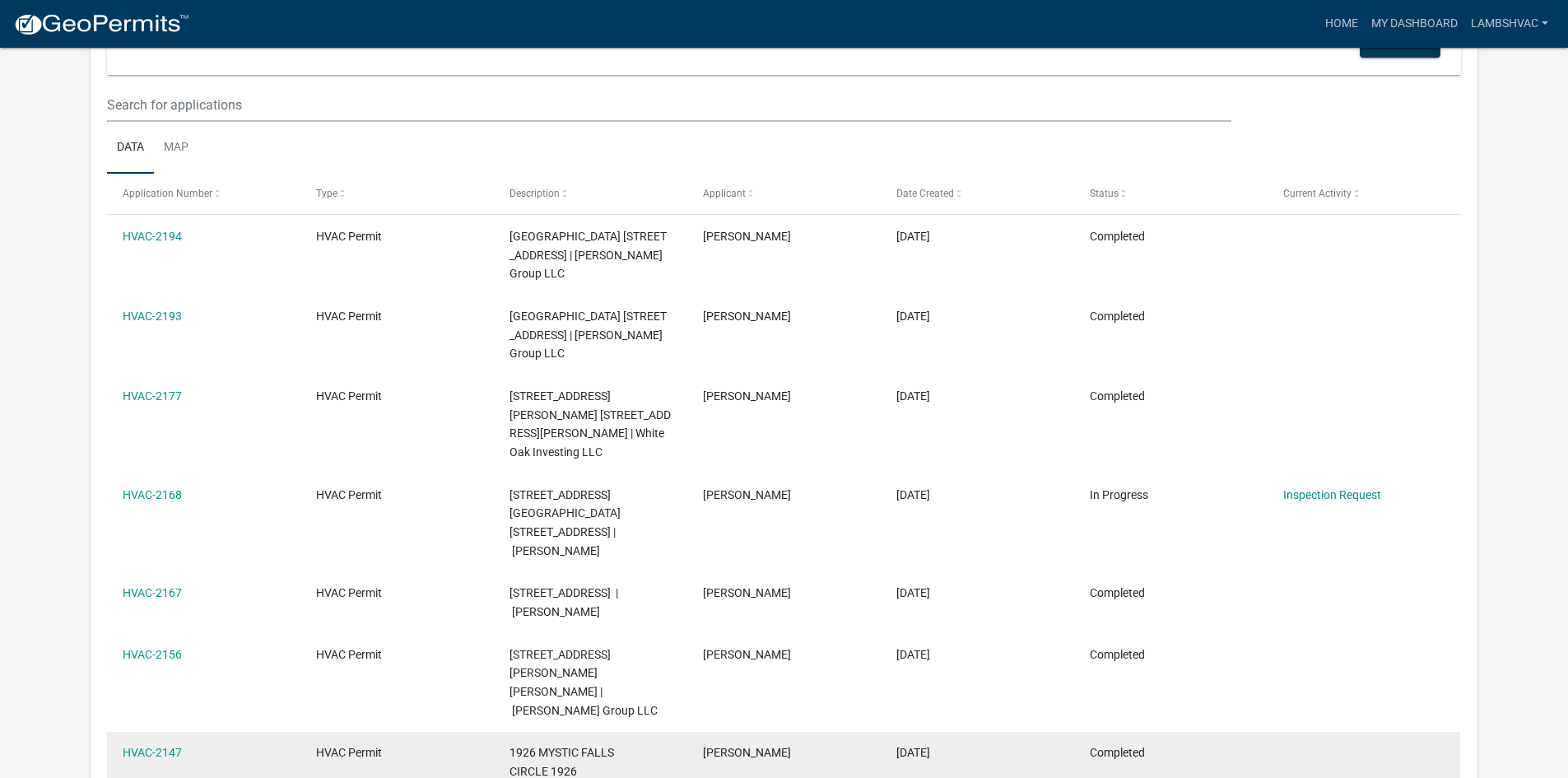
scroll to position [523, 0]
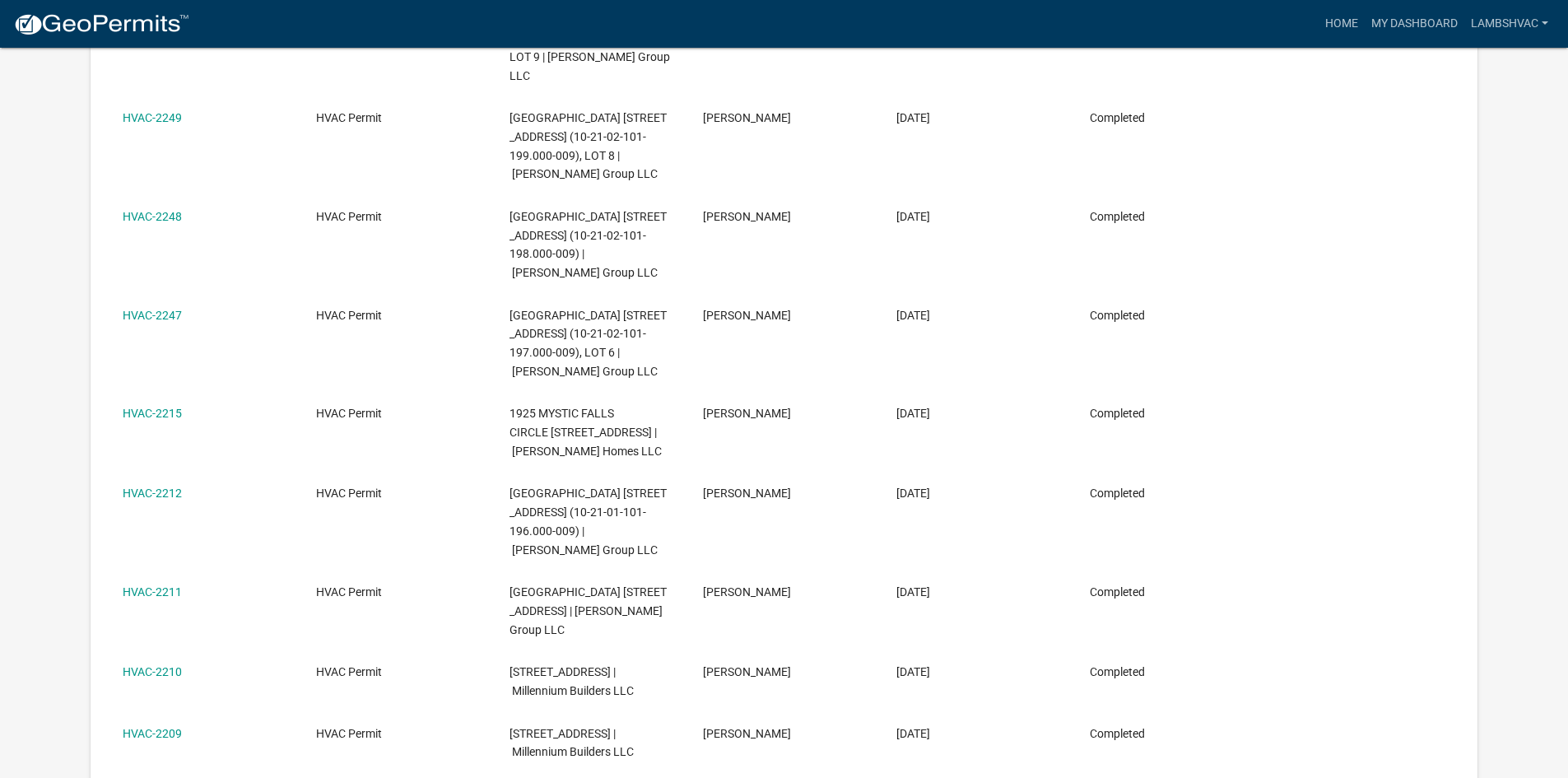
scroll to position [789, 0]
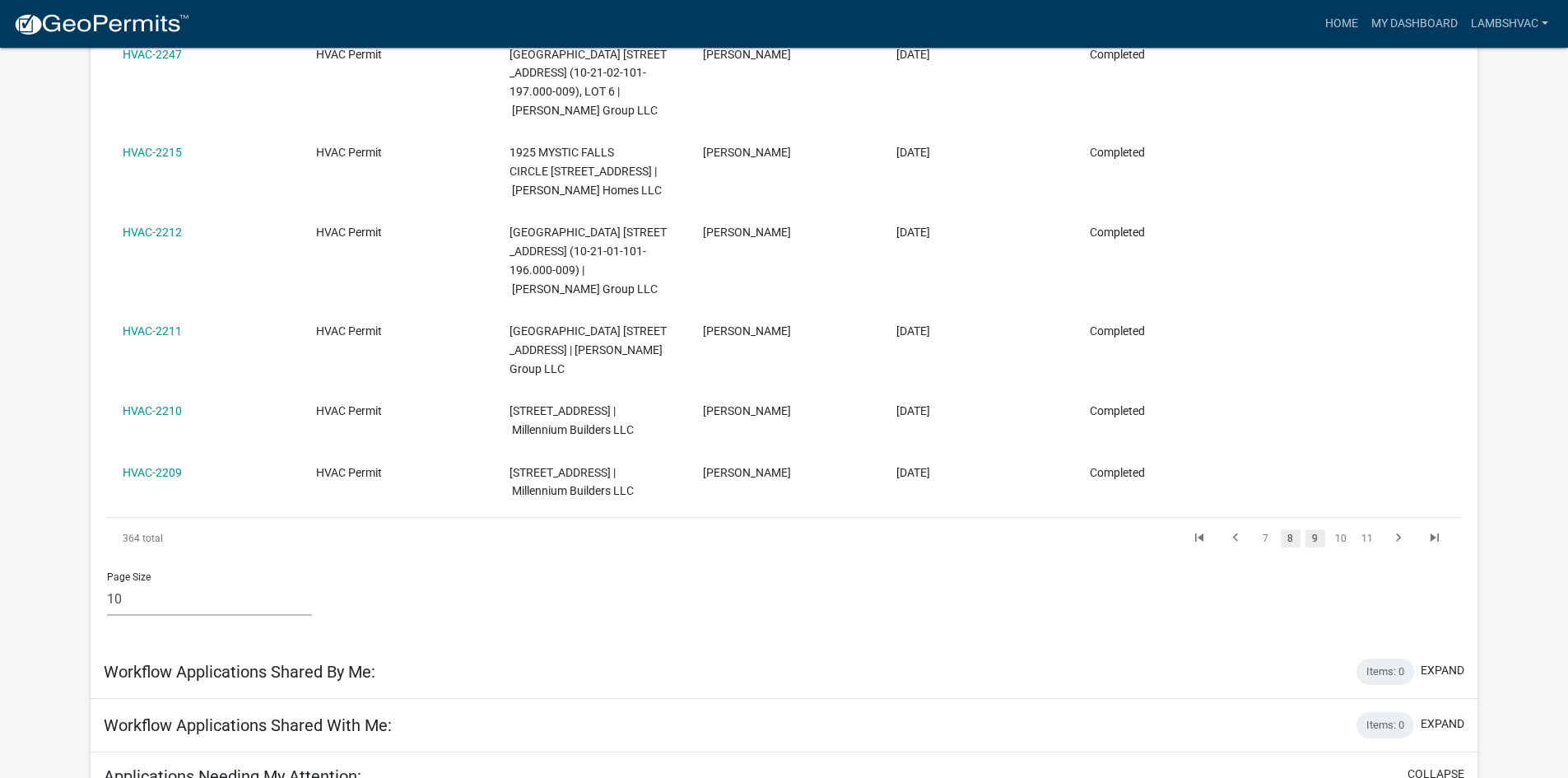
click at [1290, 547] on link "8" at bounding box center [1291, 538] width 20 height 18
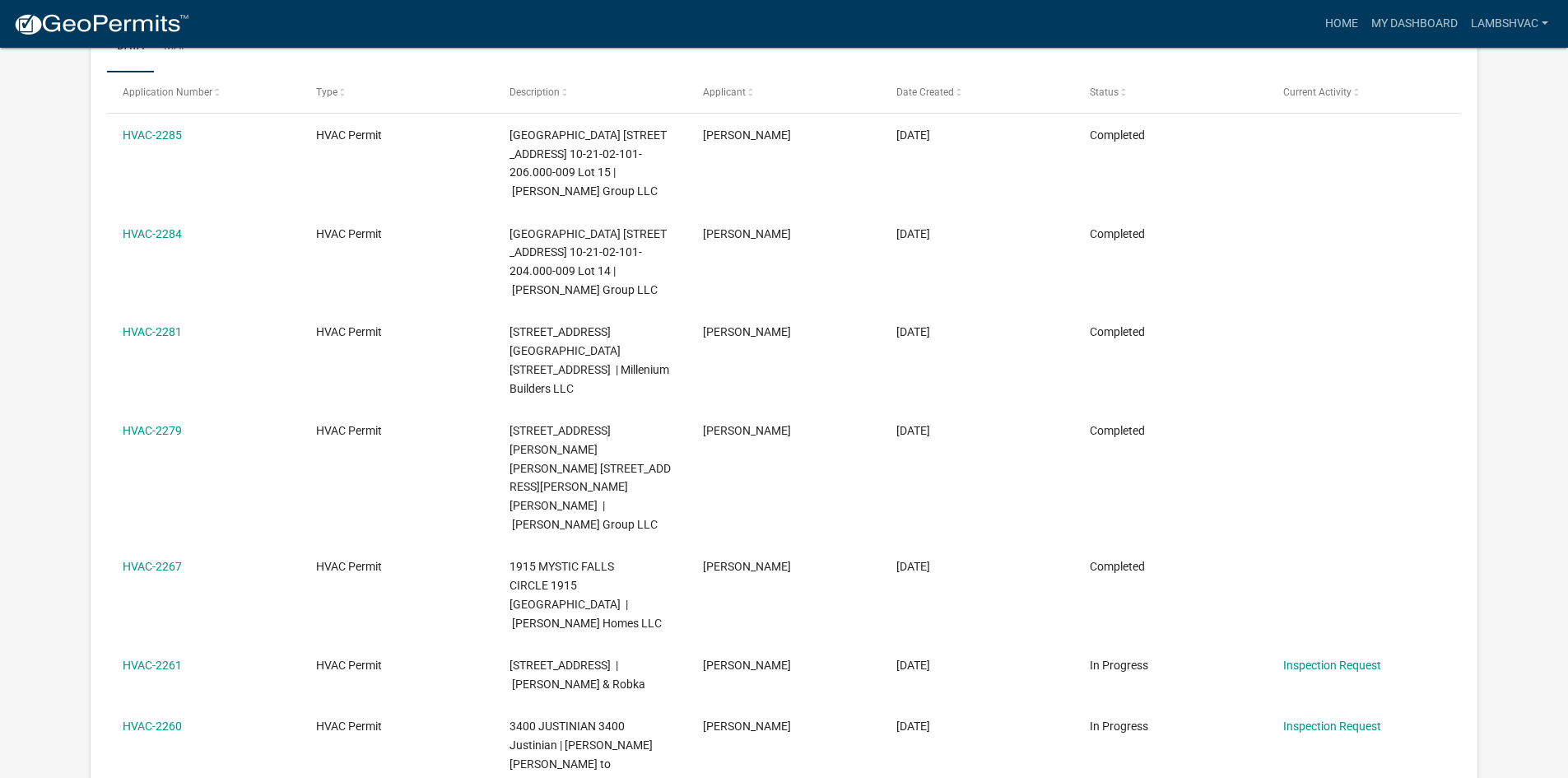
scroll to position [624, 0]
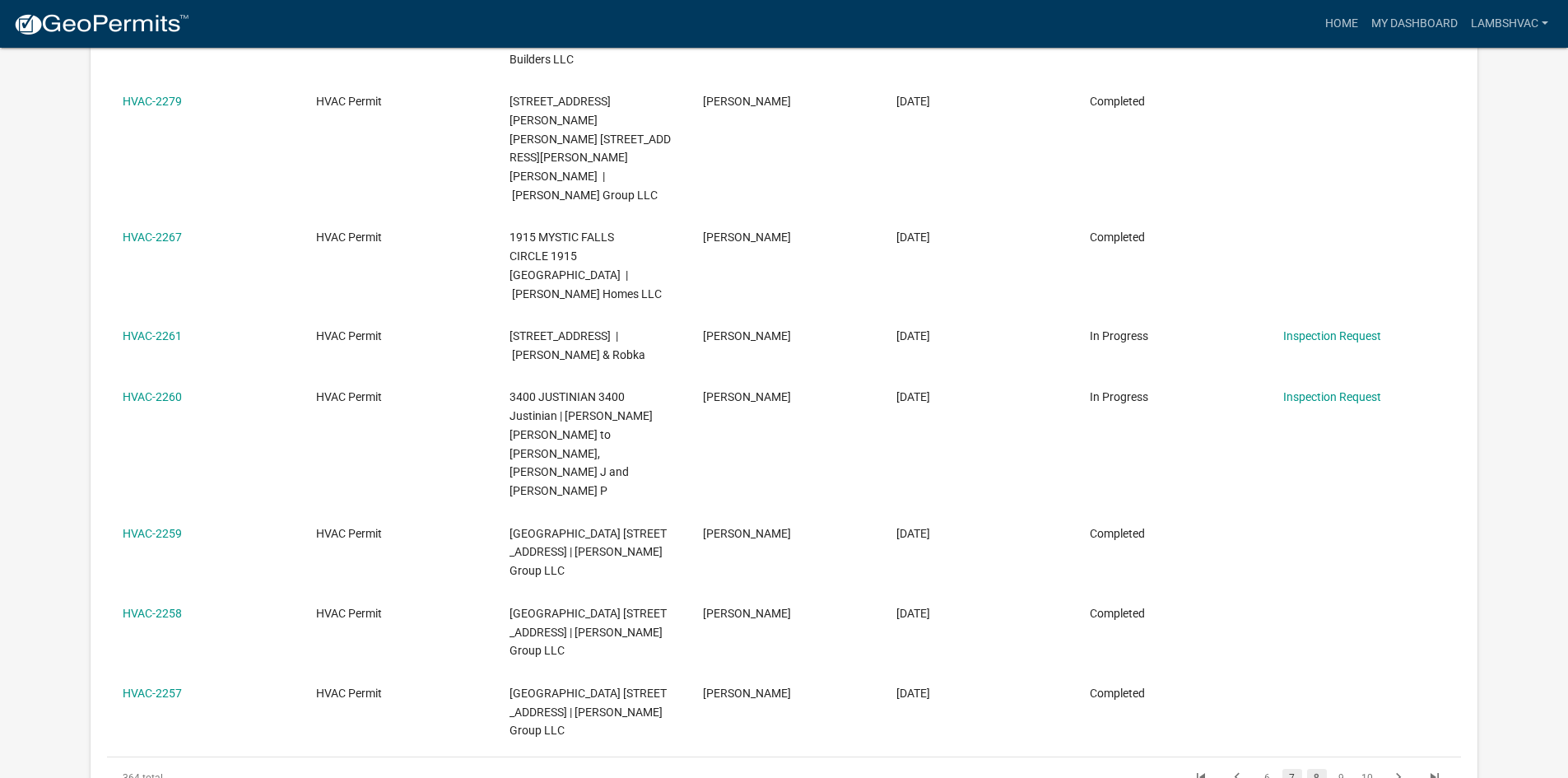
click at [1290, 769] on link "7" at bounding box center [1292, 778] width 20 height 18
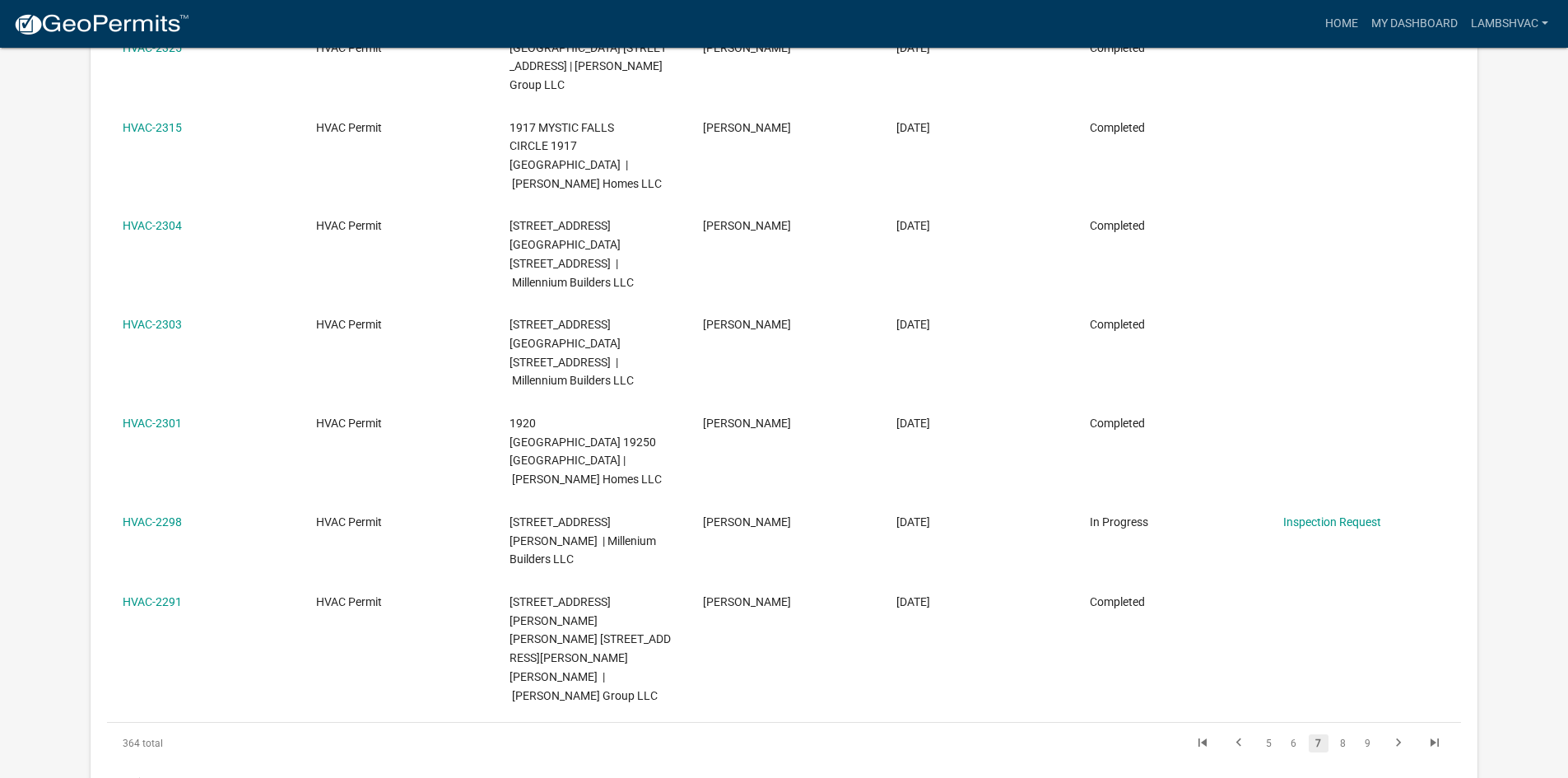
scroll to position [669, 0]
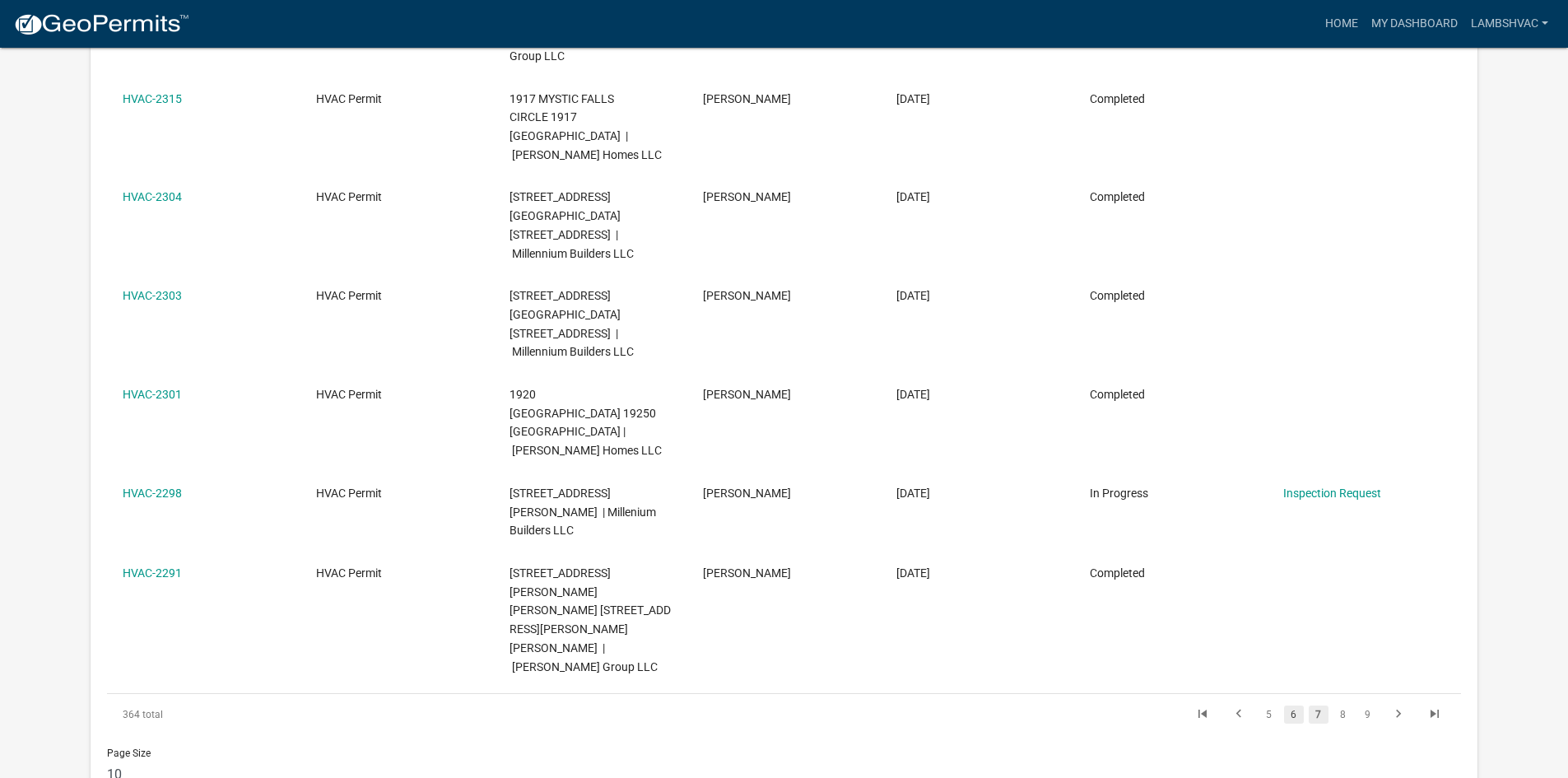
click at [1294, 705] on link "6" at bounding box center [1294, 714] width 20 height 18
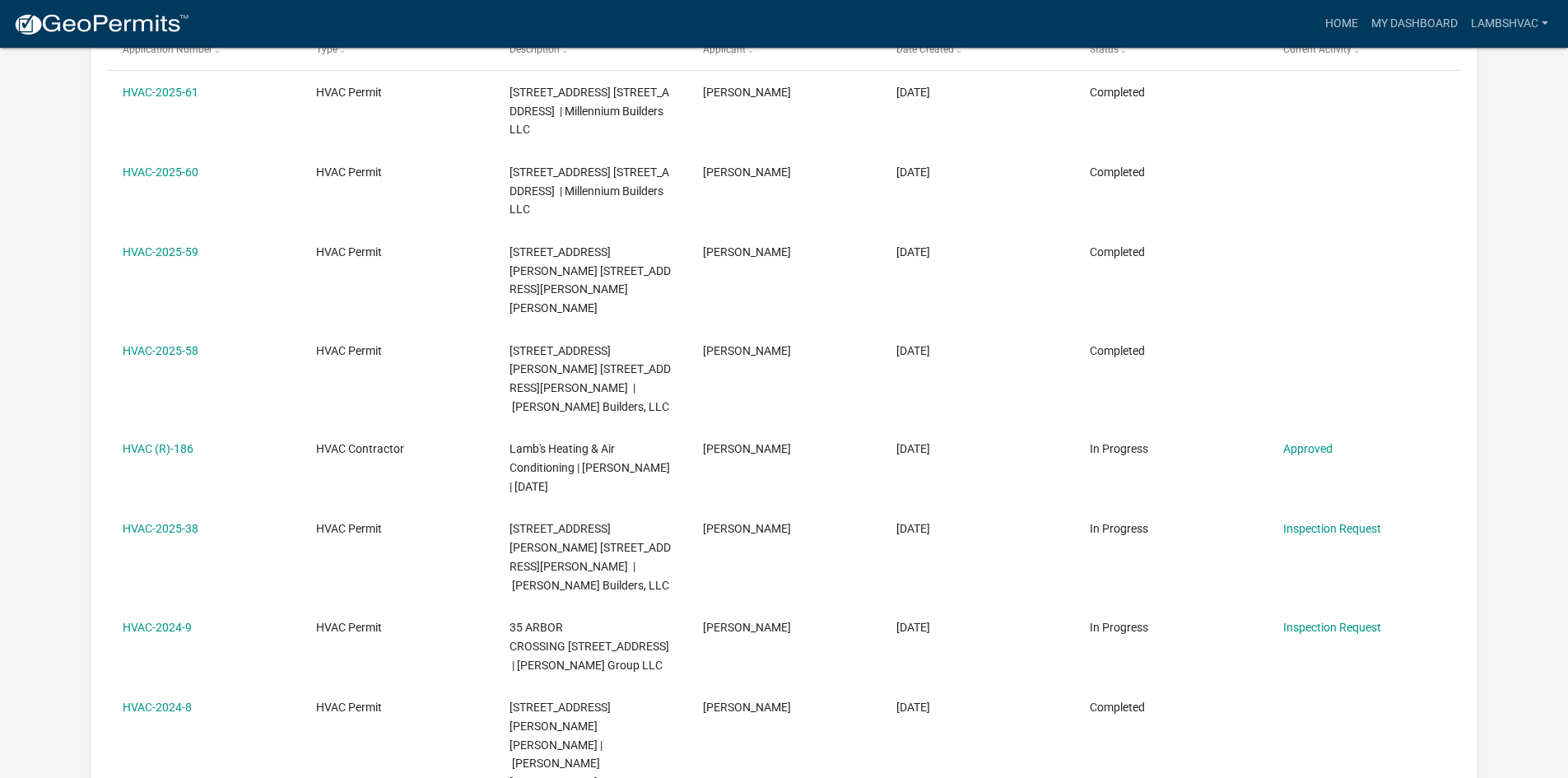
scroll to position [549, 0]
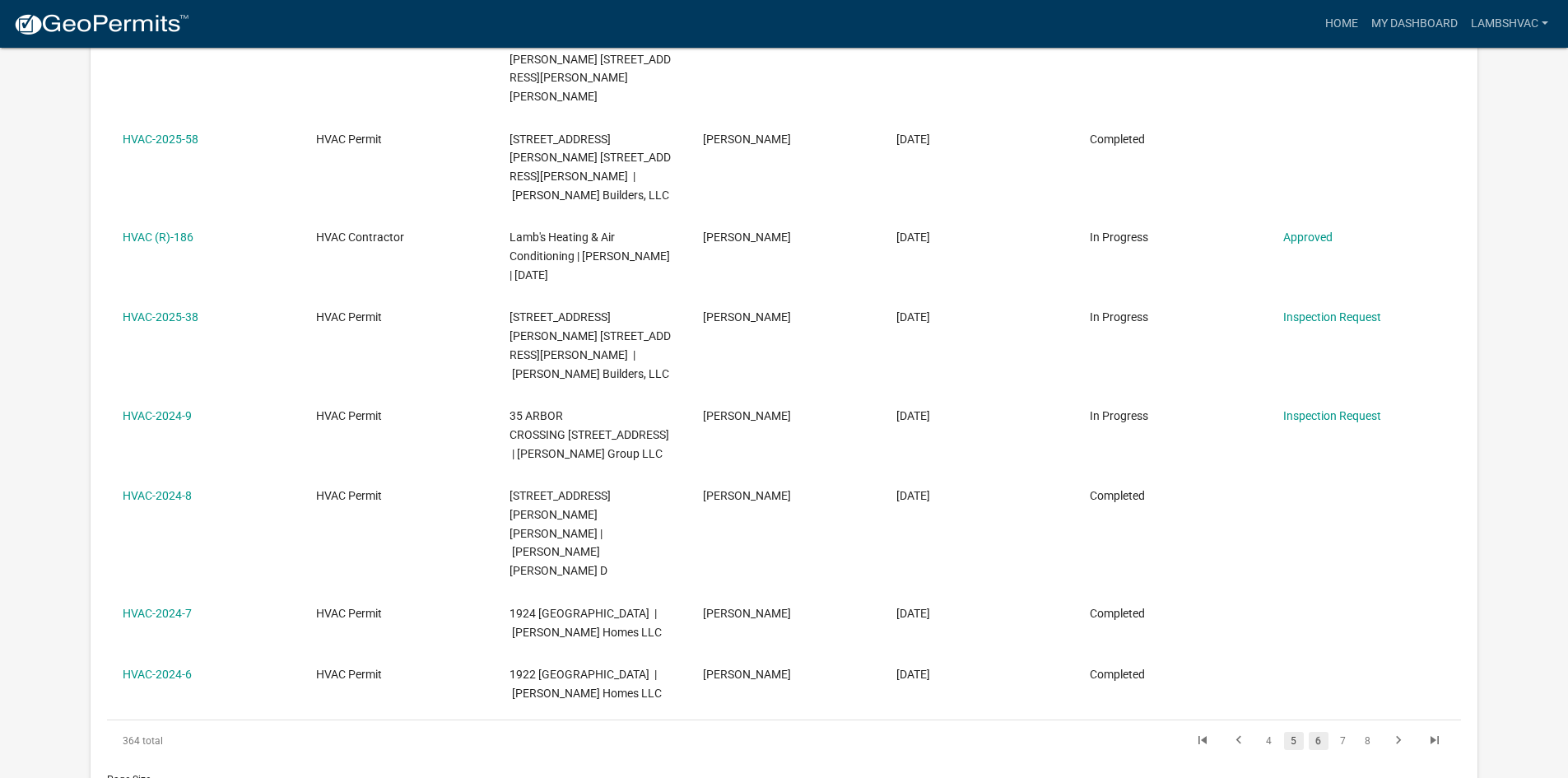
click at [1297, 731] on link "5" at bounding box center [1294, 740] width 20 height 18
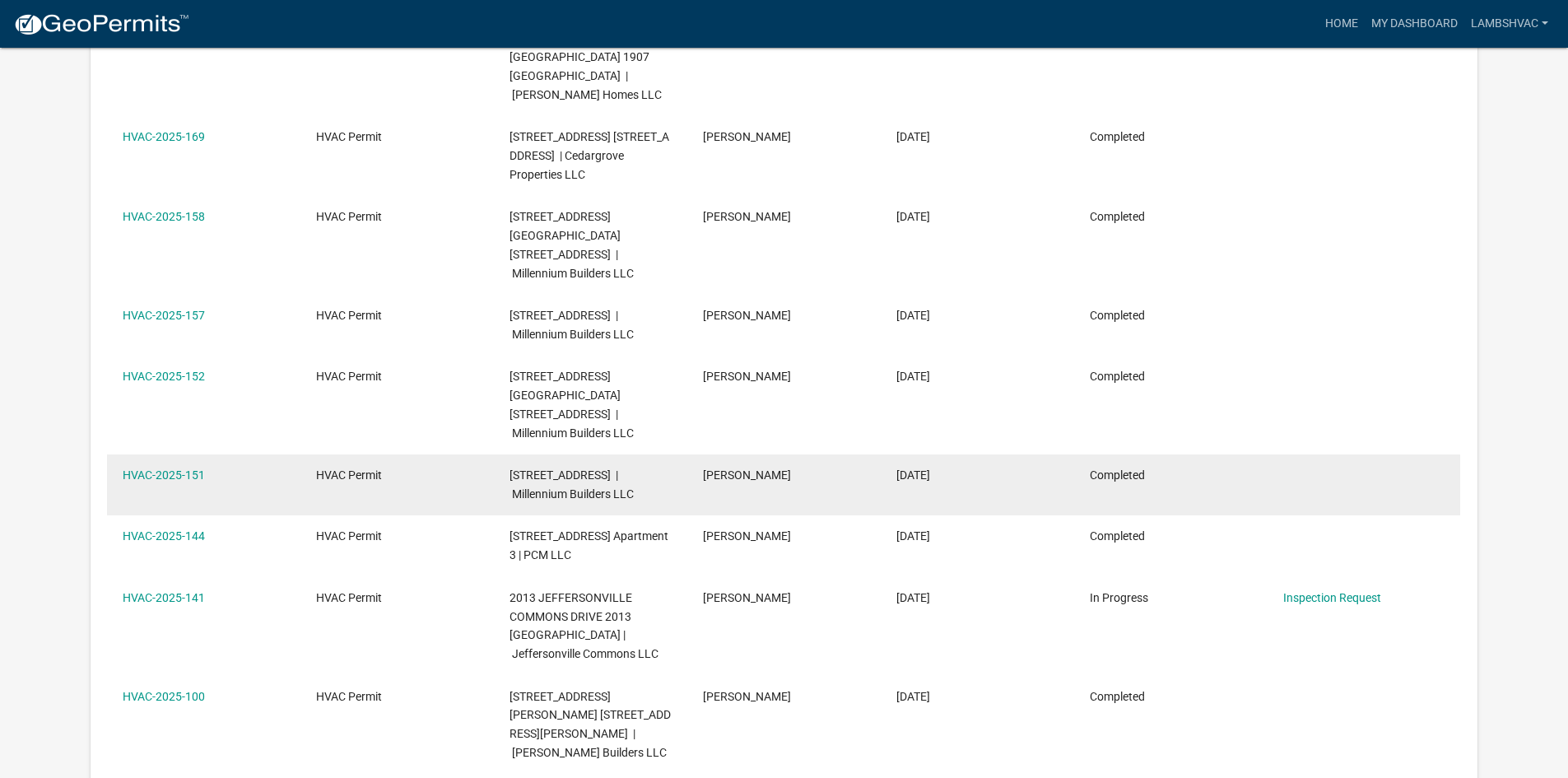
scroll to position [505, 0]
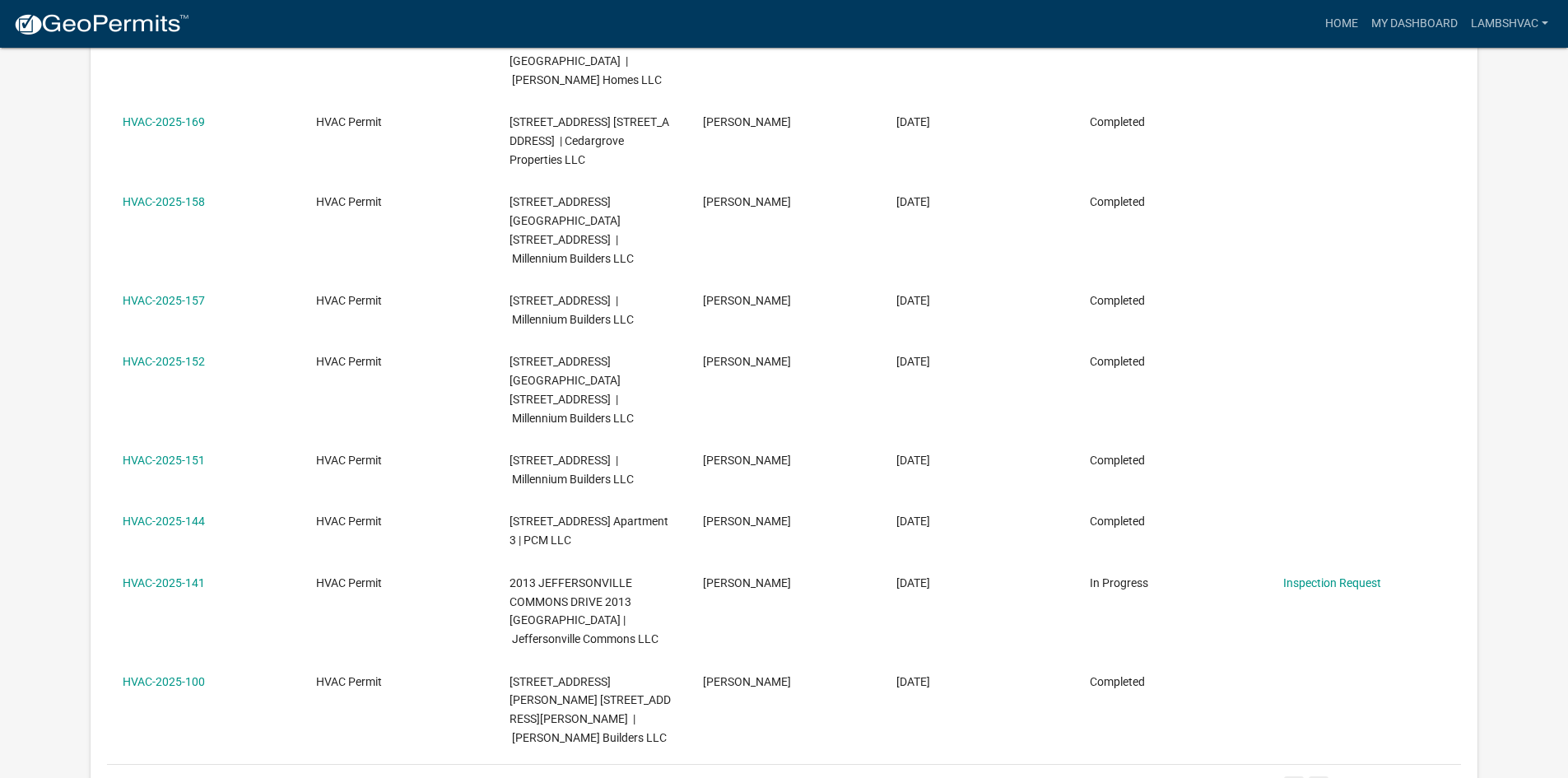
click at [1293, 776] on link "4" at bounding box center [1294, 785] width 20 height 18
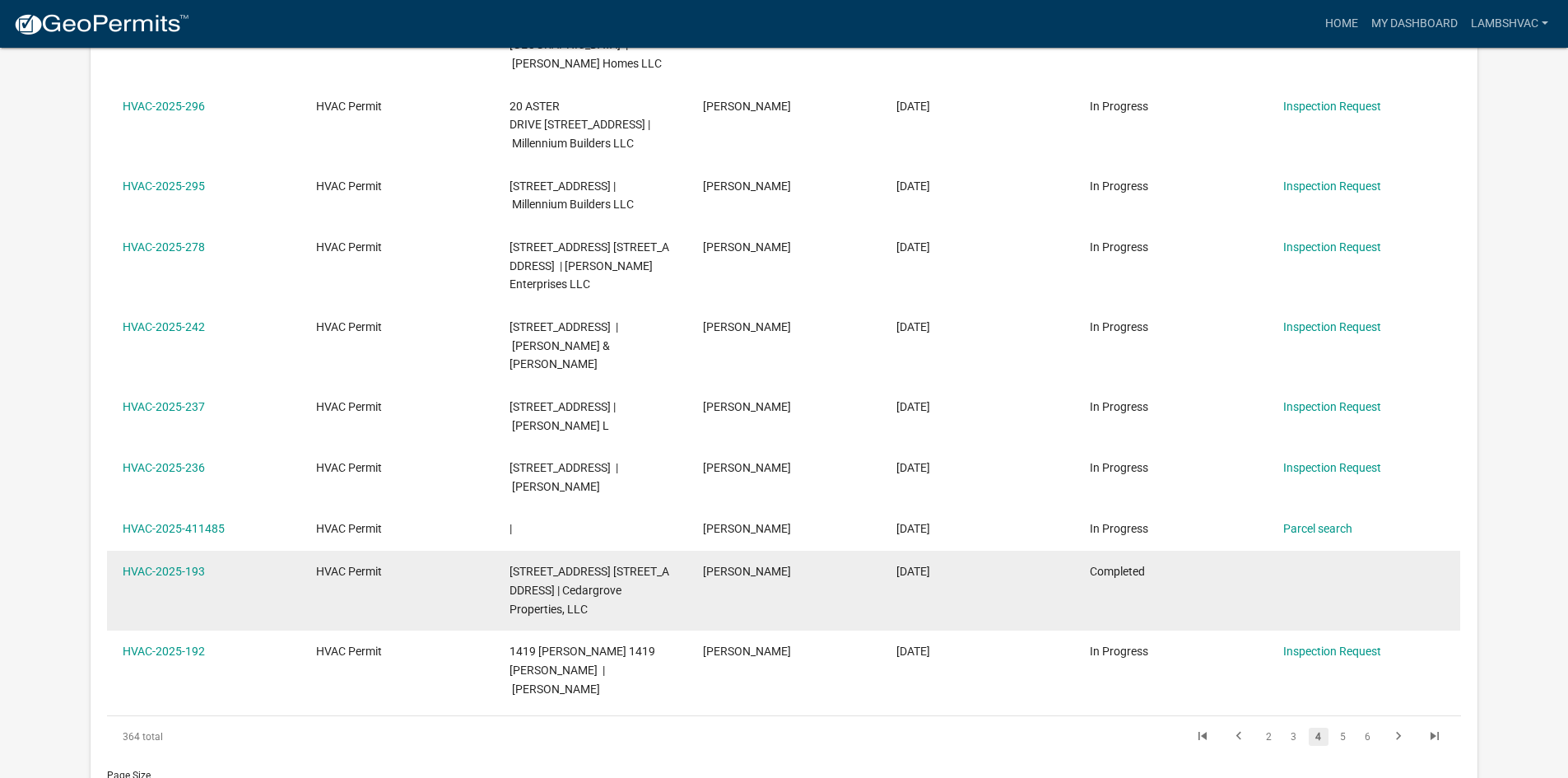
scroll to position [669, 0]
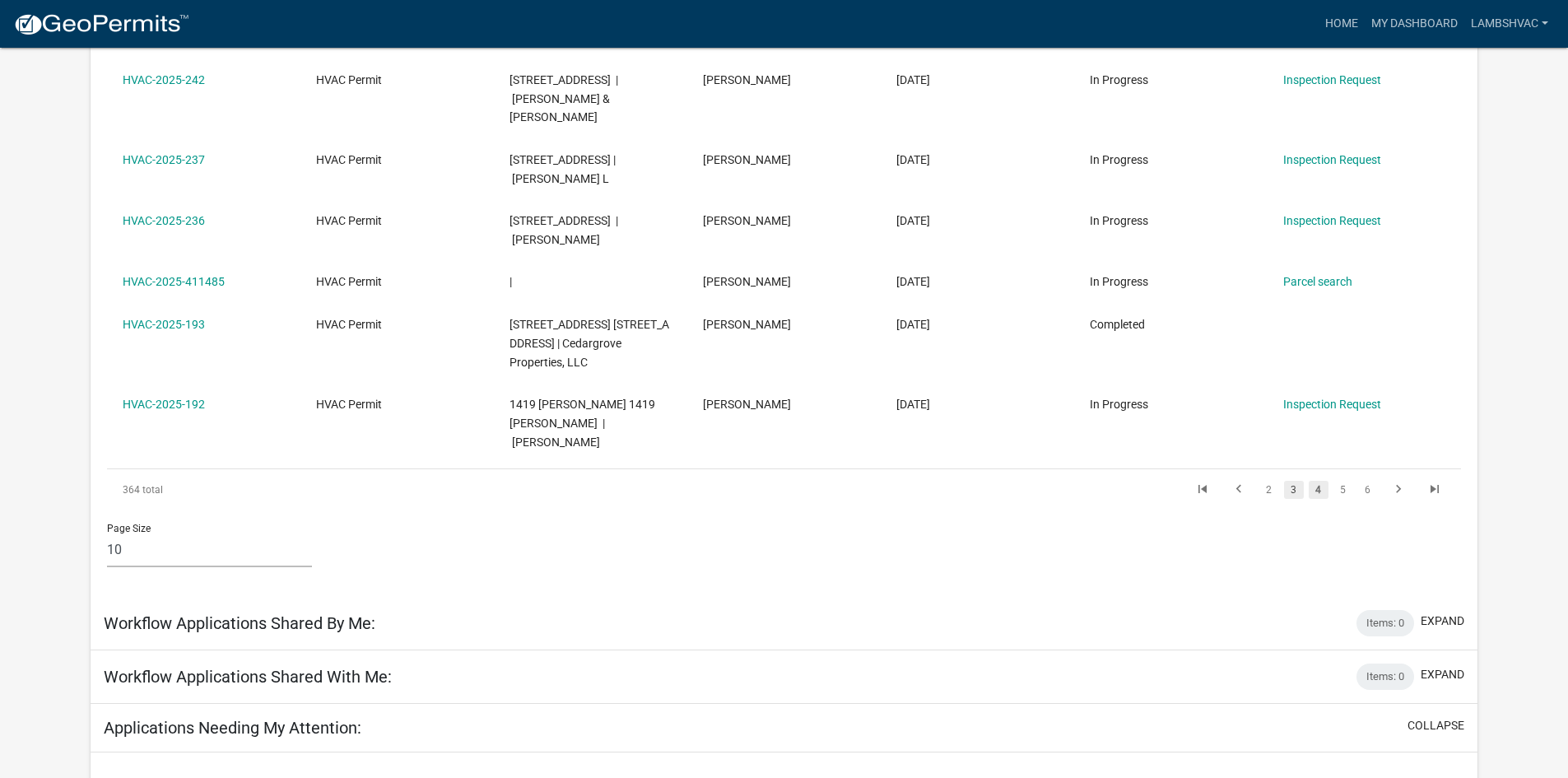
click at [1295, 499] on link "3" at bounding box center [1294, 490] width 20 height 18
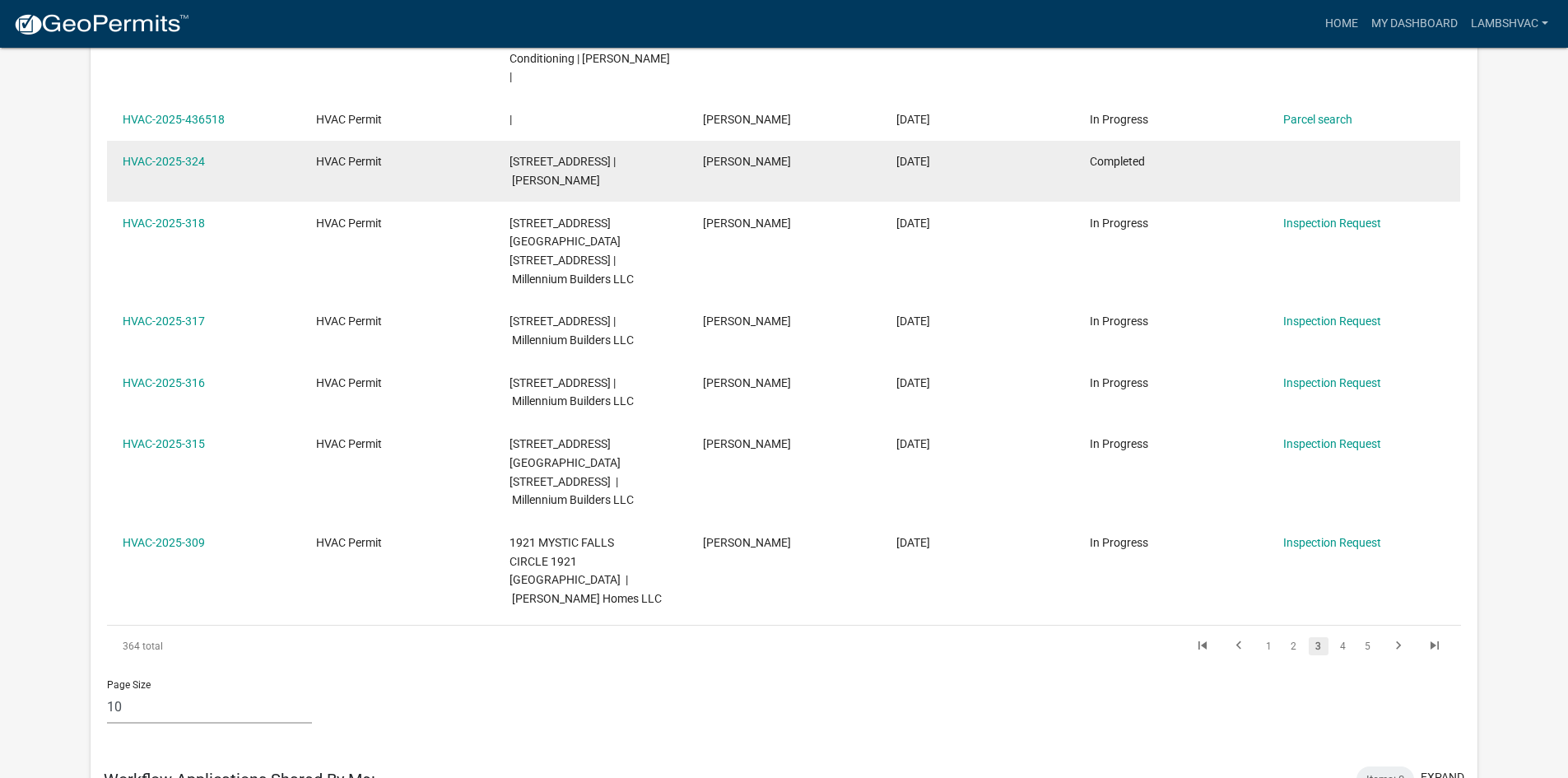
scroll to position [493, 0]
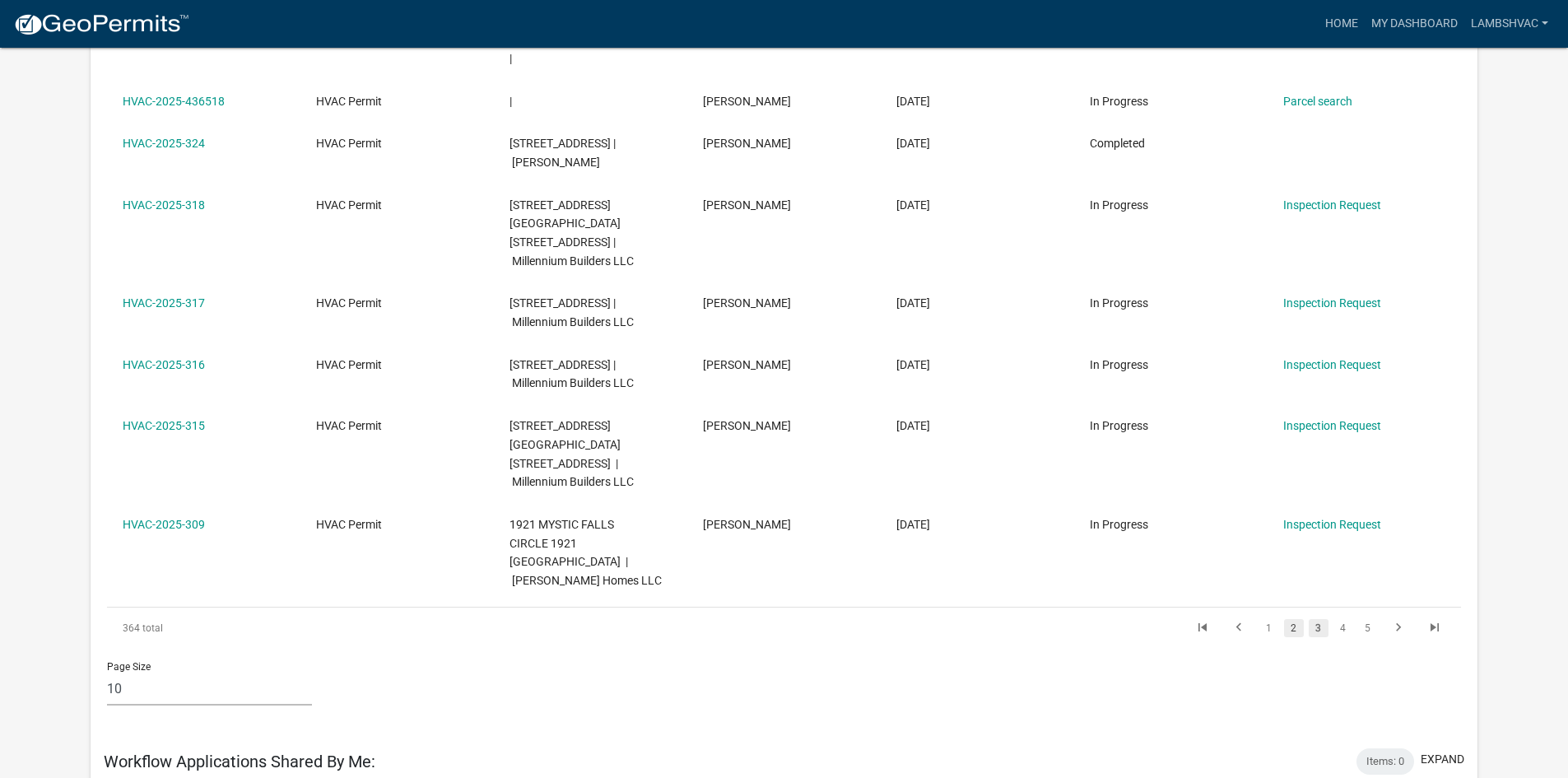
click at [1299, 619] on link "2" at bounding box center [1294, 628] width 20 height 18
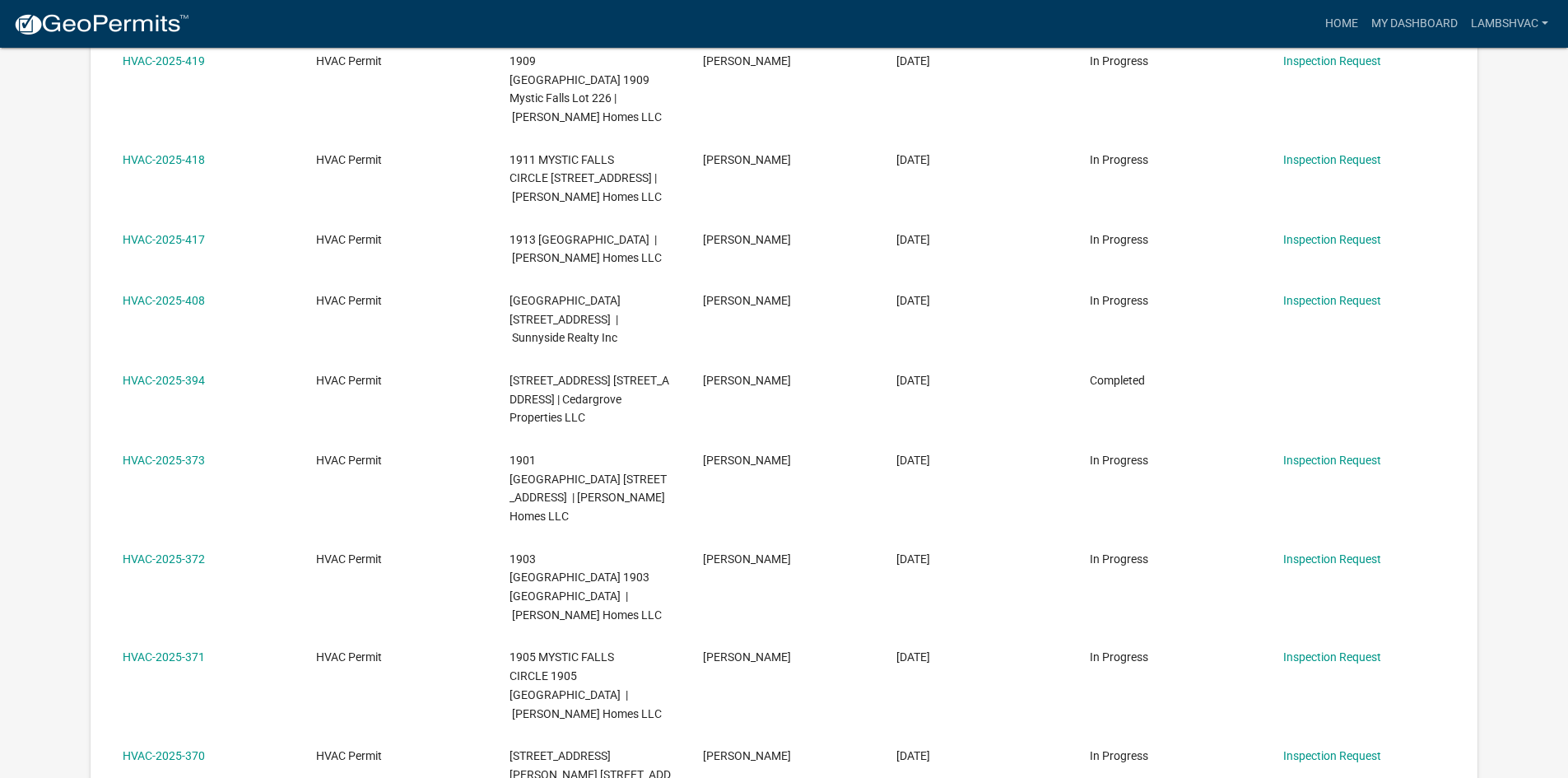
scroll to position [365, 0]
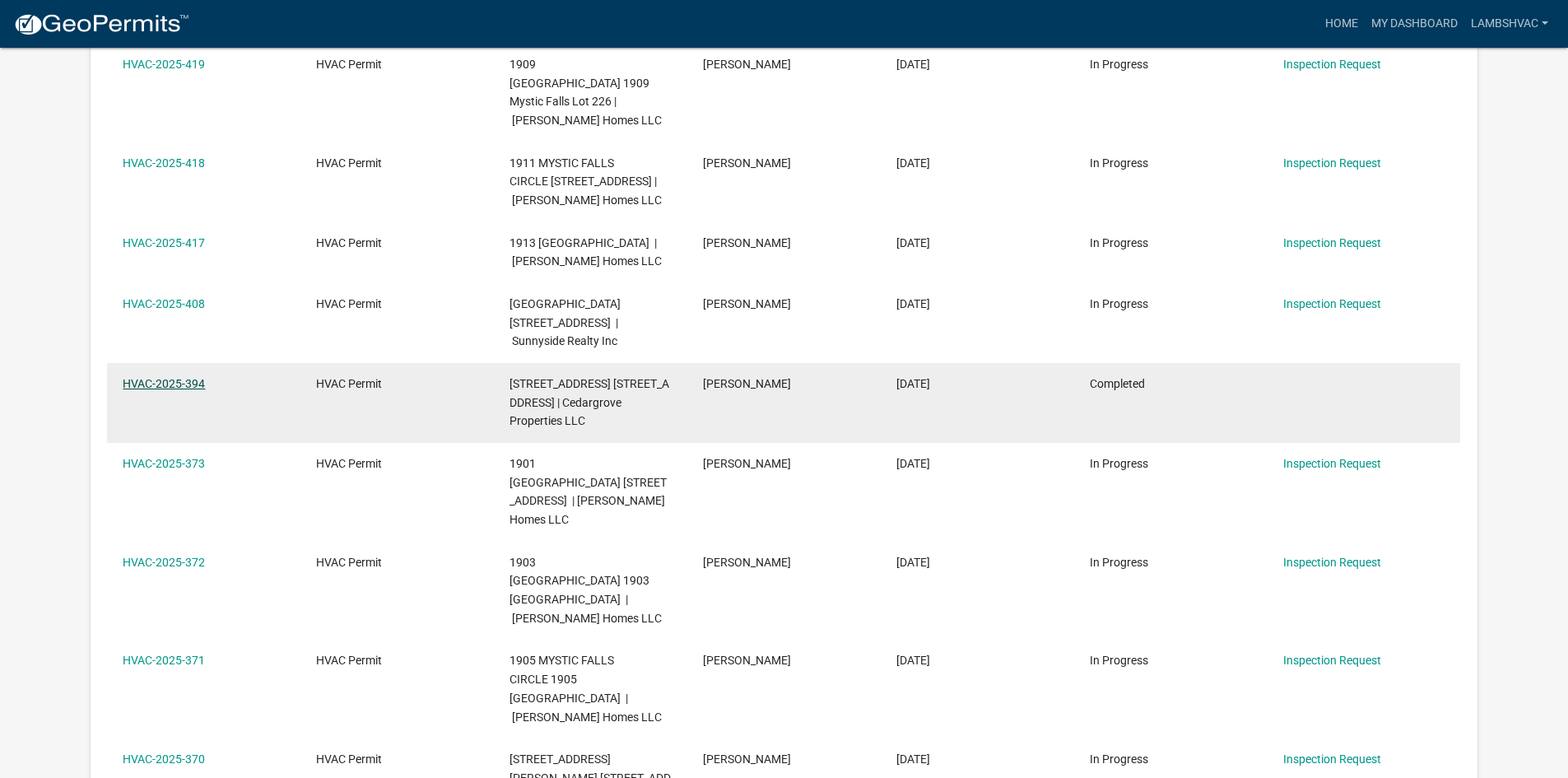
click at [142, 377] on link "HVAC-2025-394" at bounding box center [164, 383] width 82 height 13
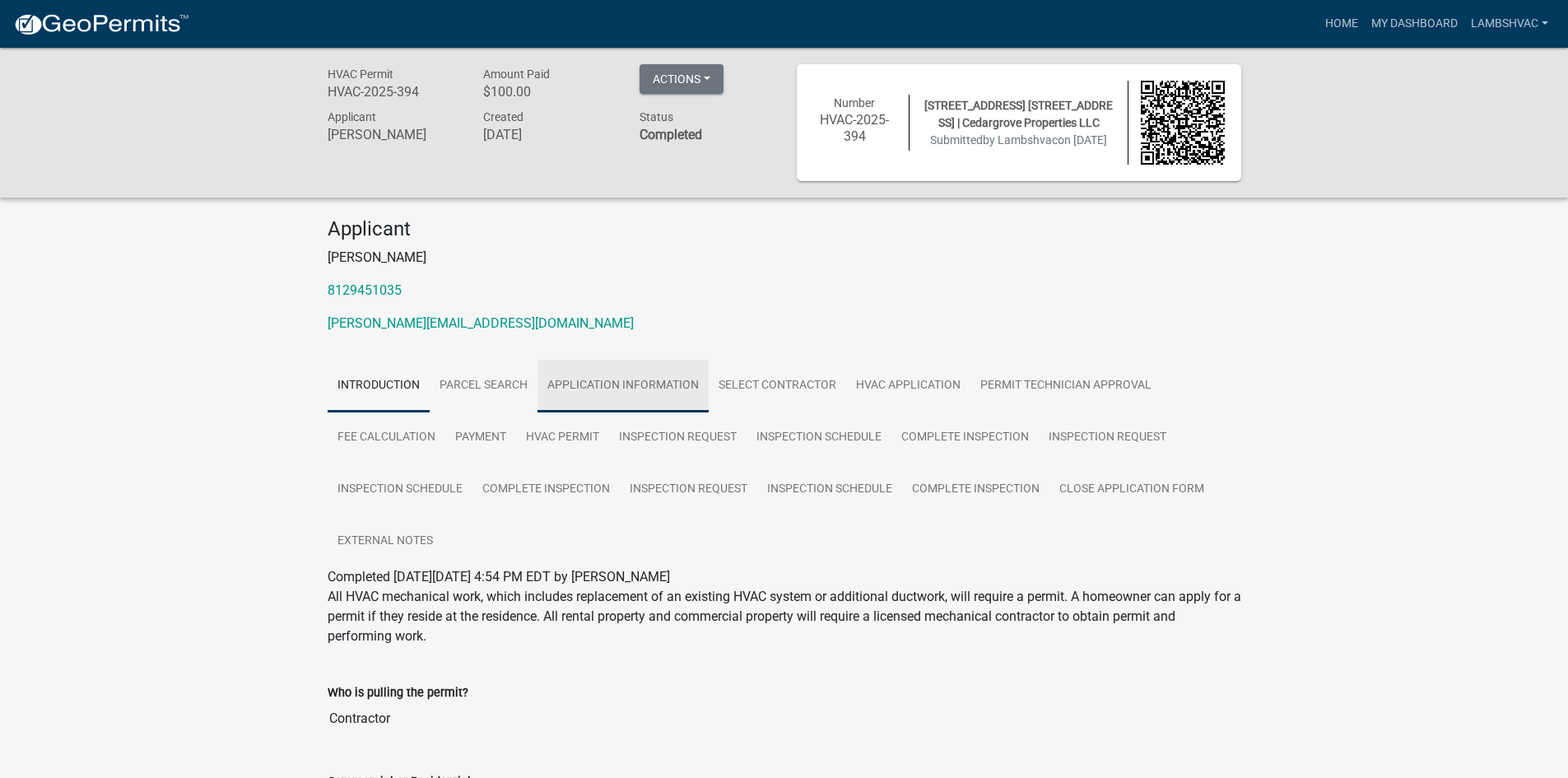
click at [637, 385] on link "Application Information" at bounding box center [622, 386] width 171 height 53
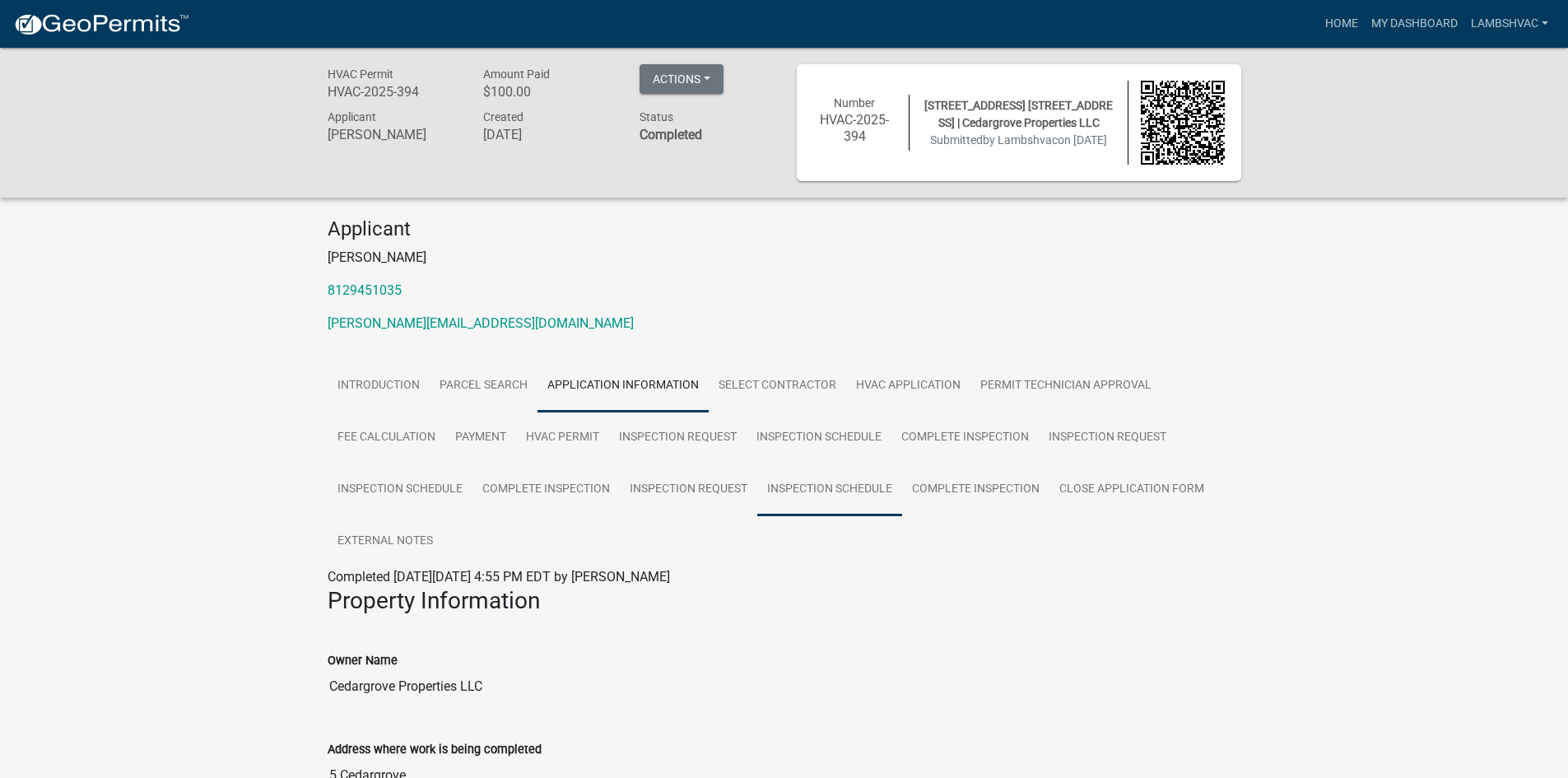
click at [828, 491] on link "Inspection Schedule" at bounding box center [830, 490] width 145 height 53
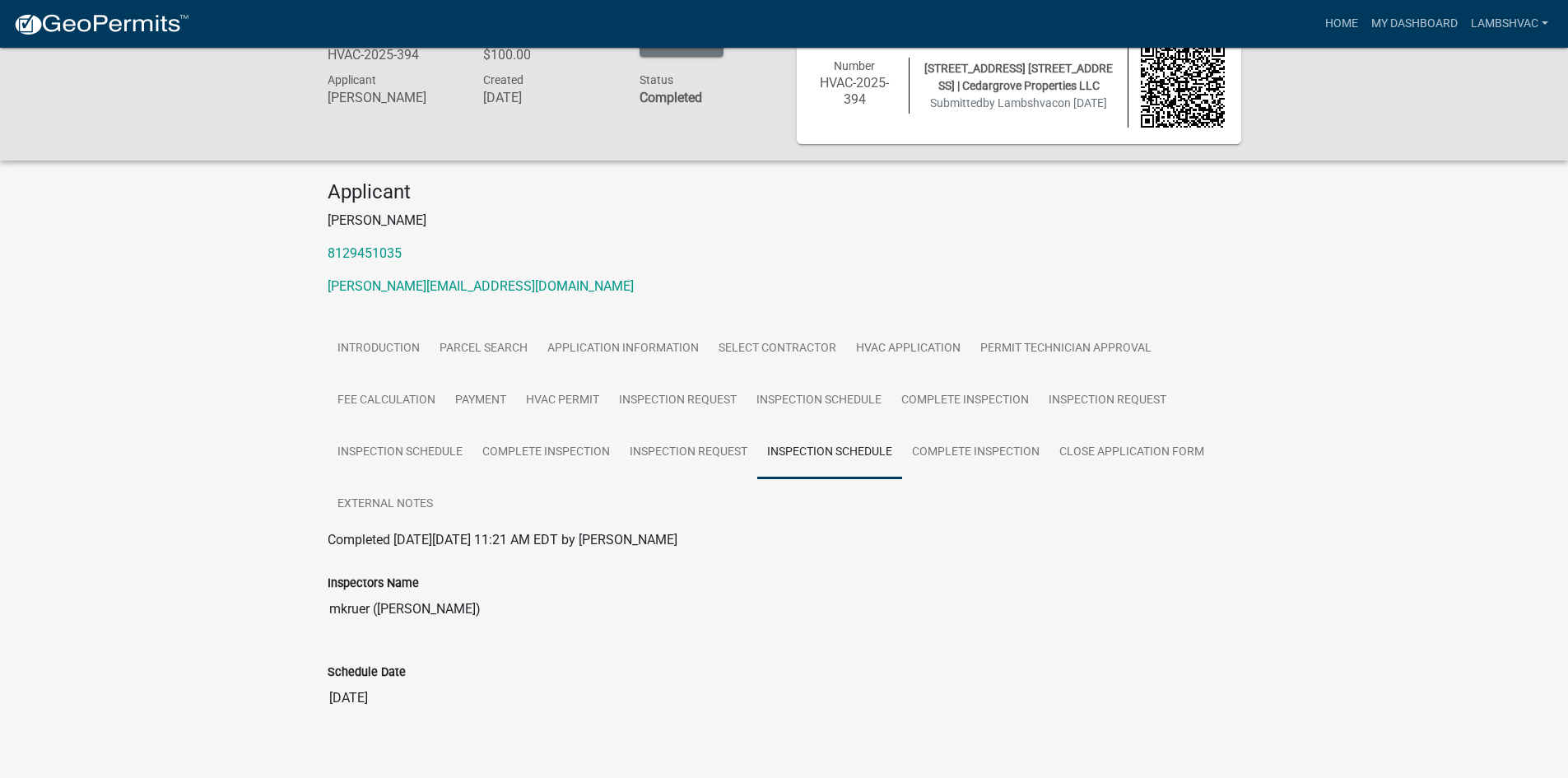
scroll to position [56, 0]
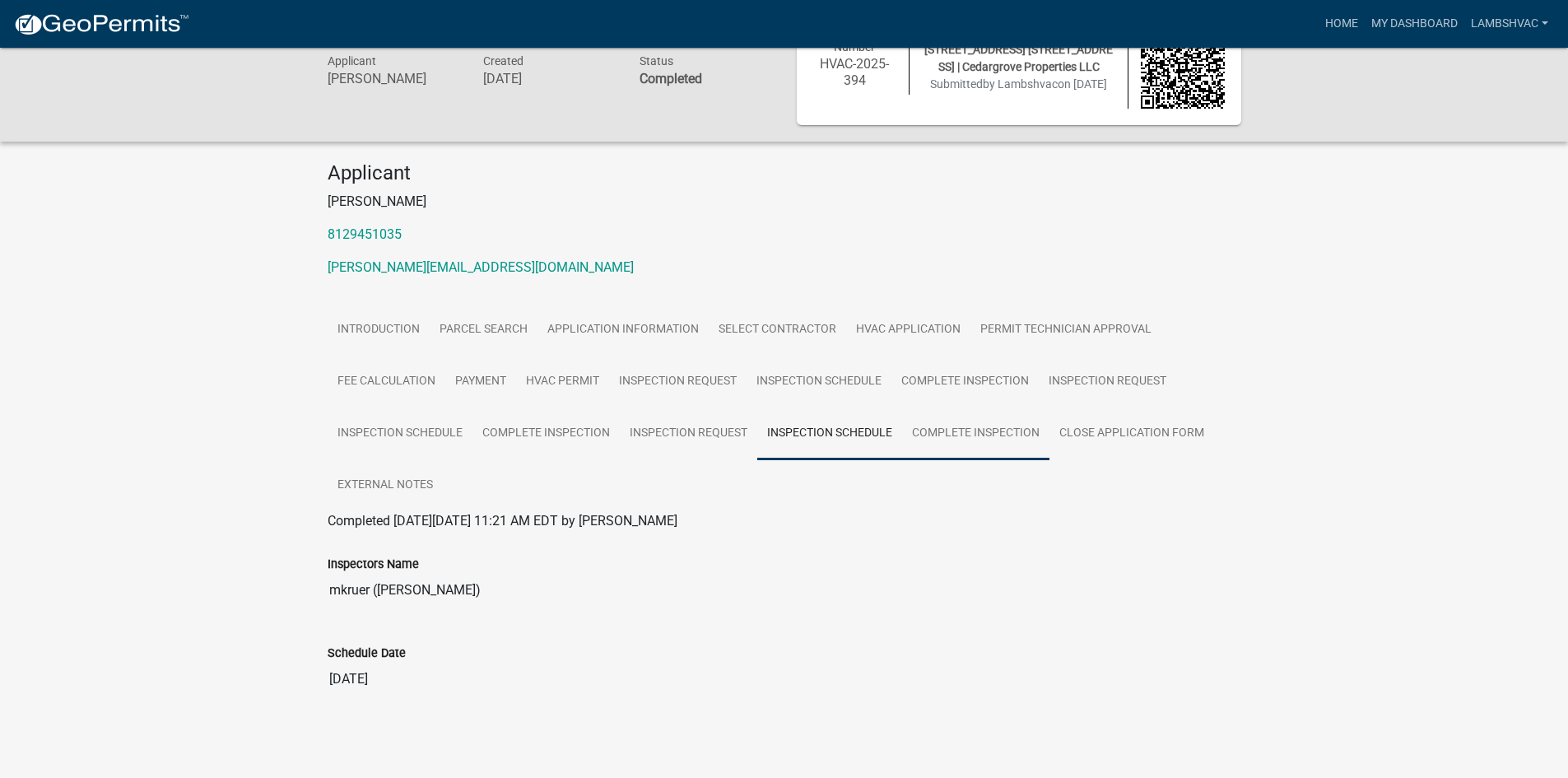
click at [962, 434] on link "Complete Inspection" at bounding box center [976, 433] width 148 height 53
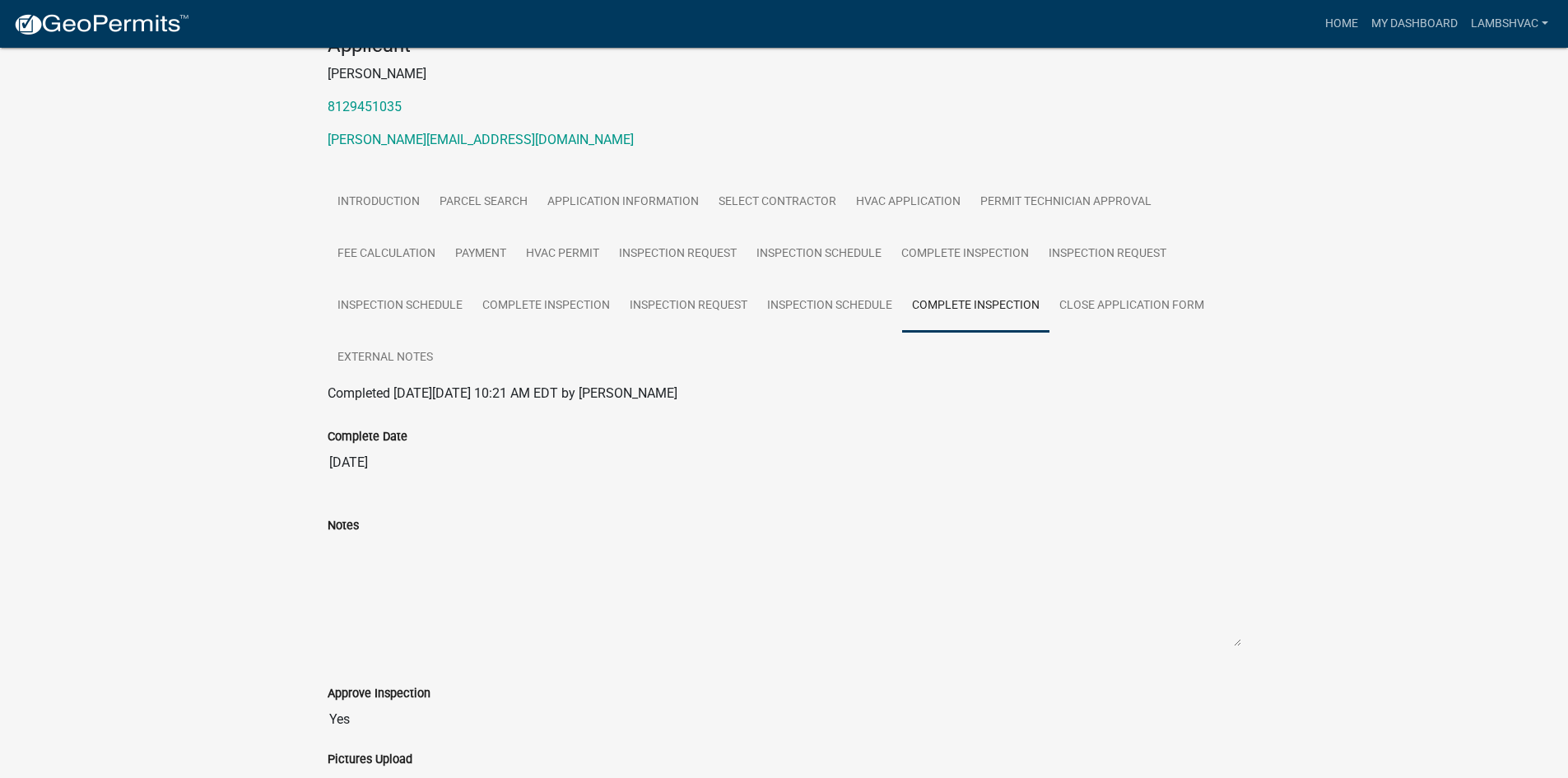
scroll to position [10, 0]
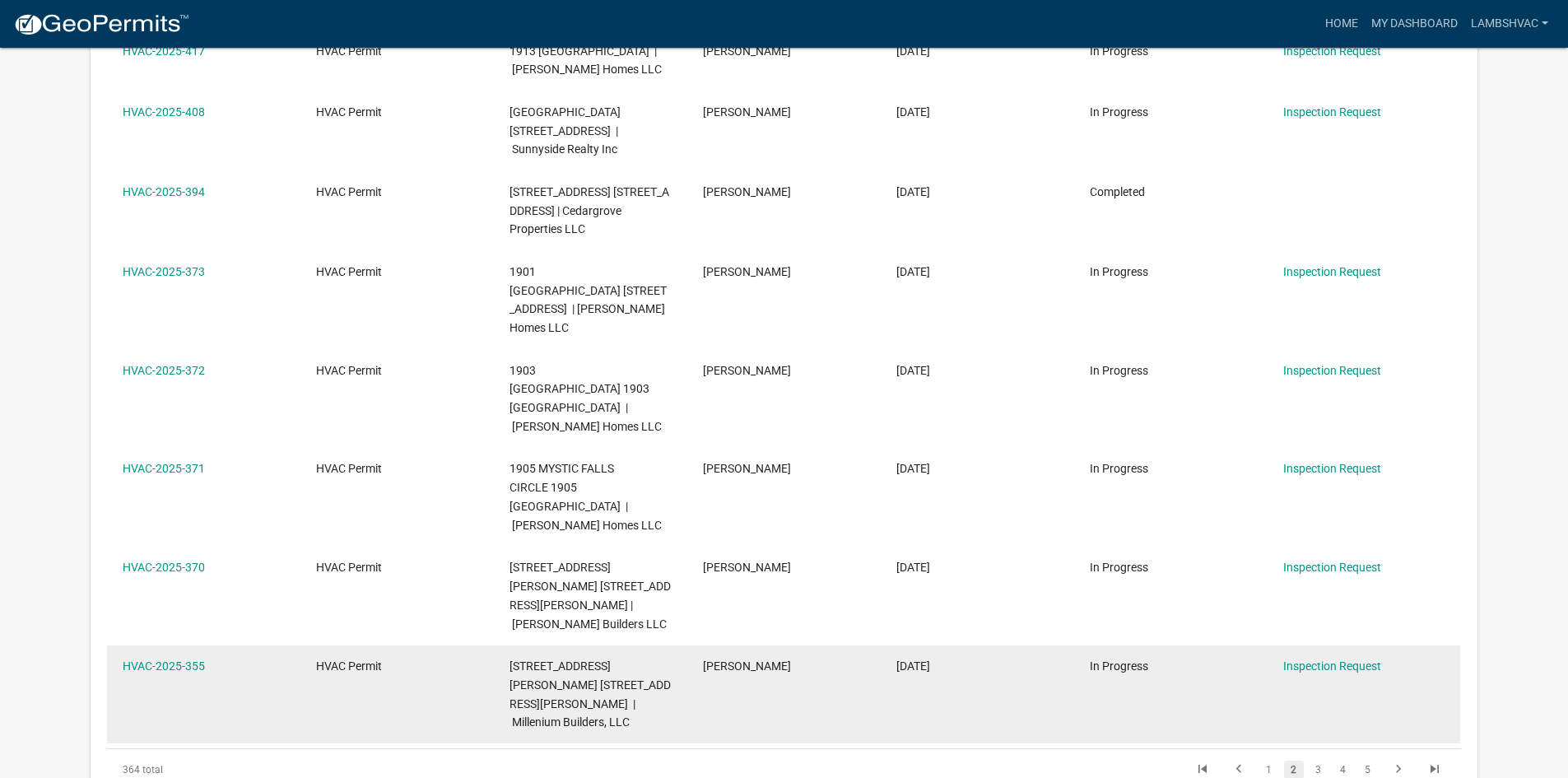
scroll to position [750, 0]
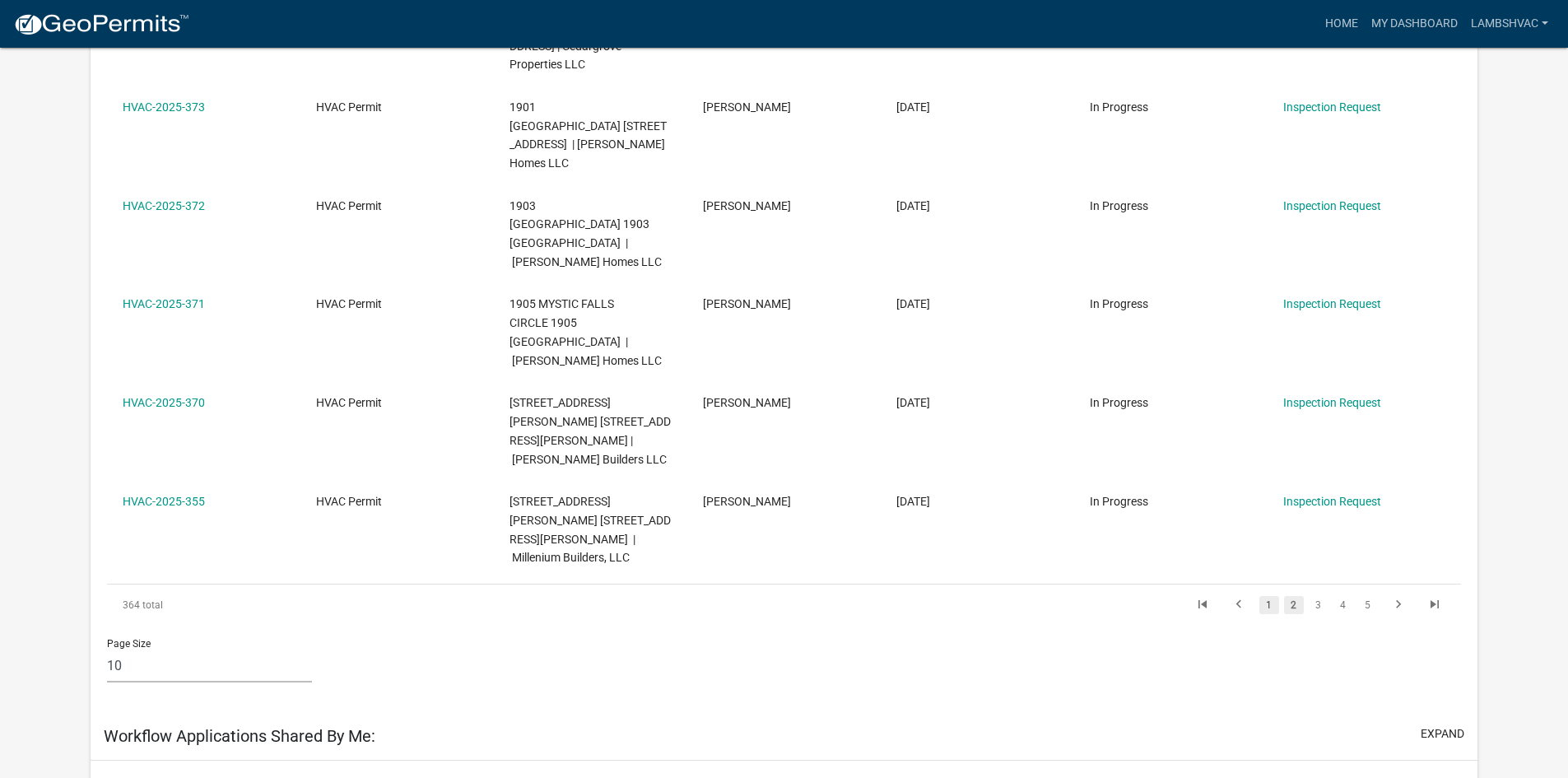
click at [1267, 596] on link "1" at bounding box center [1270, 605] width 20 height 18
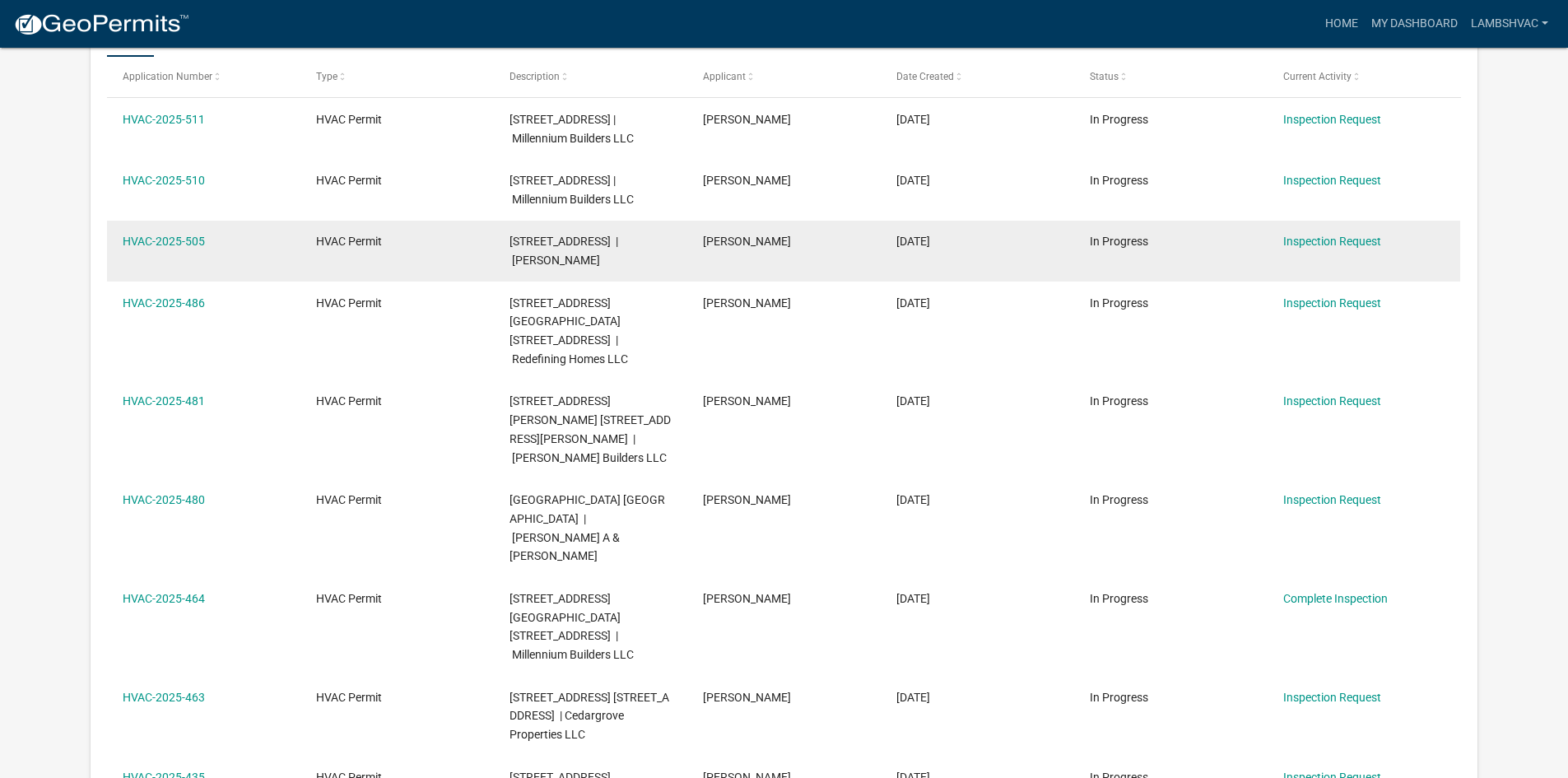
scroll to position [228, 0]
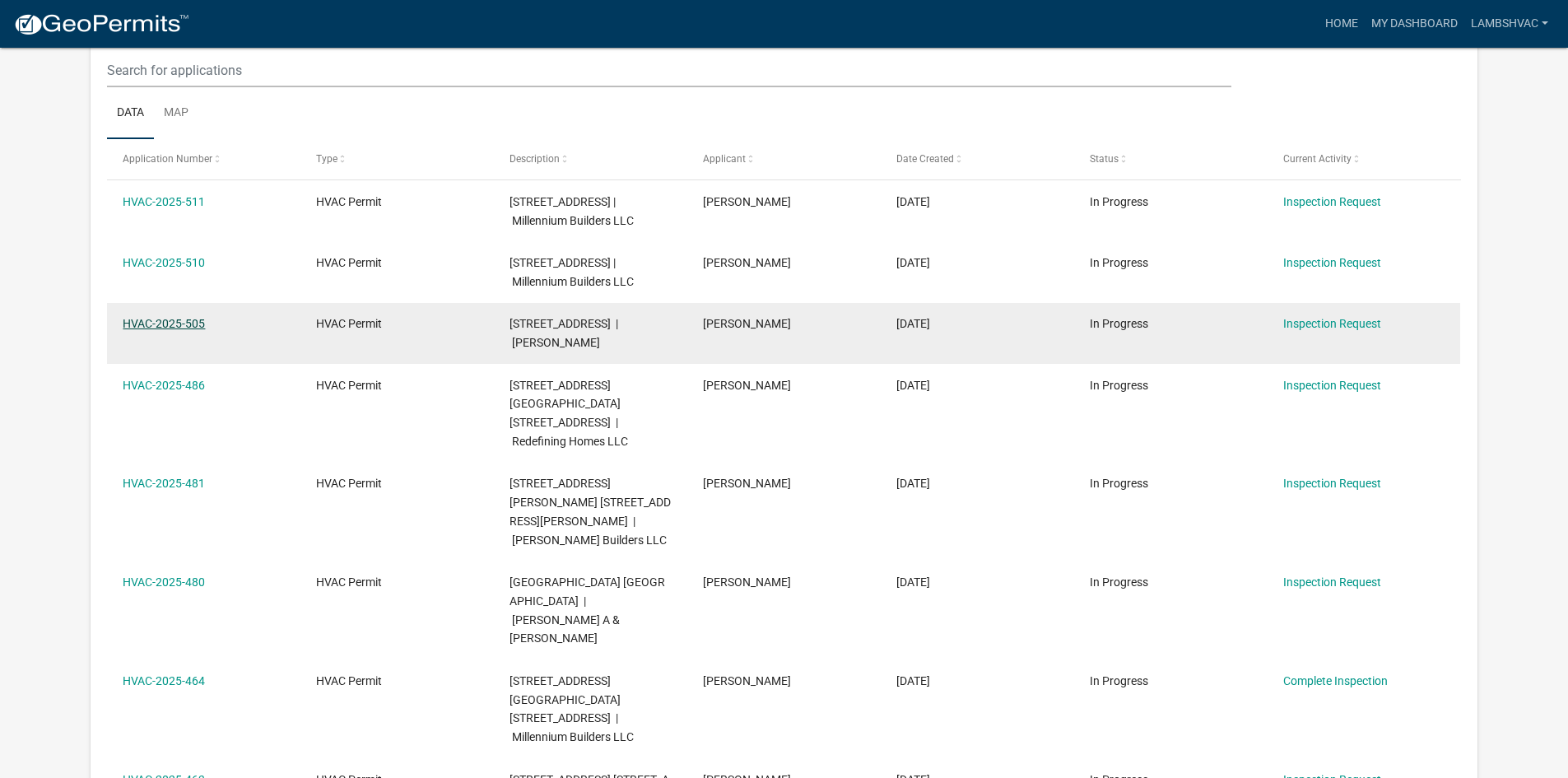
click at [140, 330] on link "HVAC-2025-505" at bounding box center [164, 323] width 82 height 13
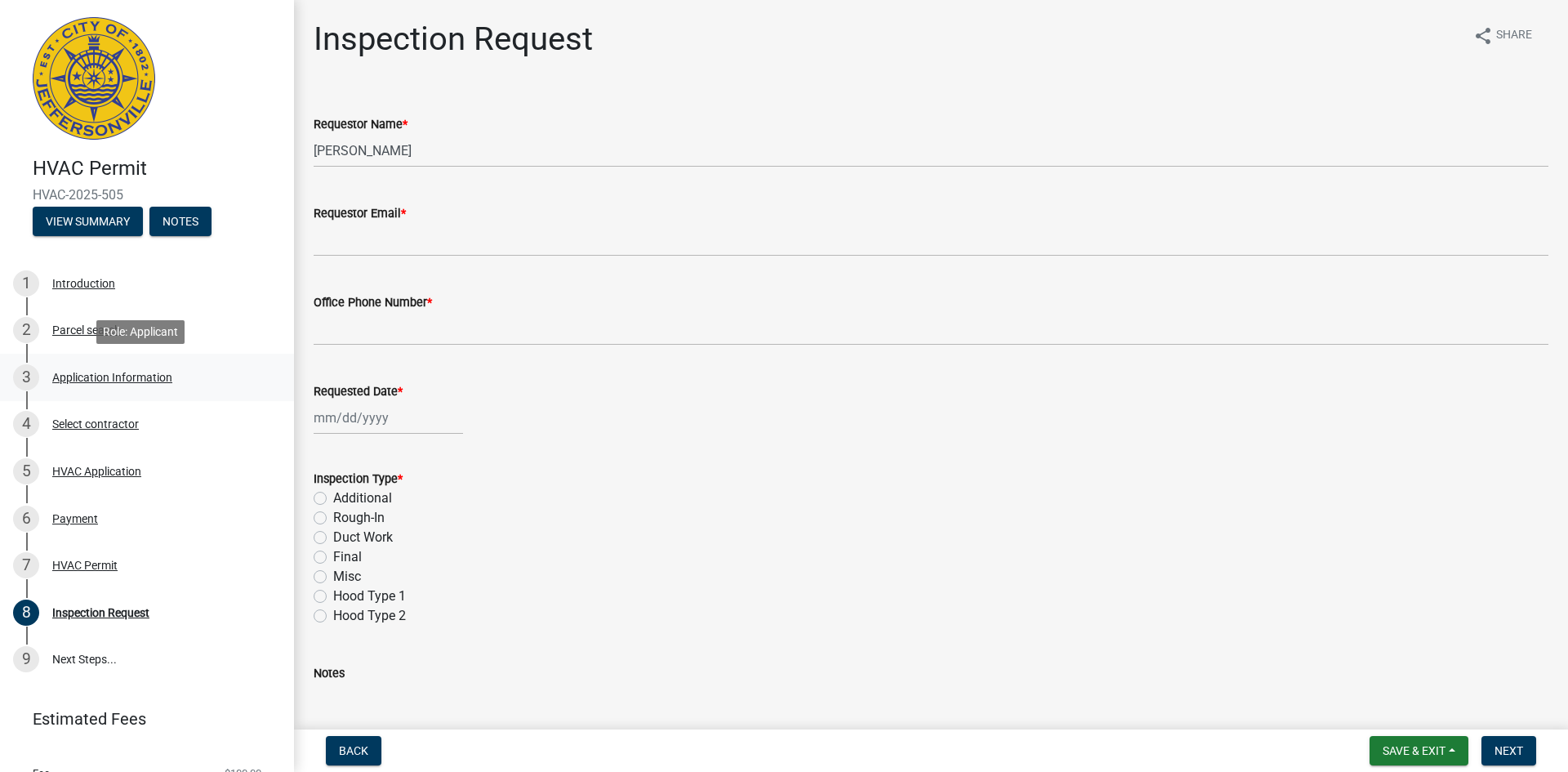
click at [96, 373] on div "Application Information" at bounding box center [112, 377] width 120 height 12
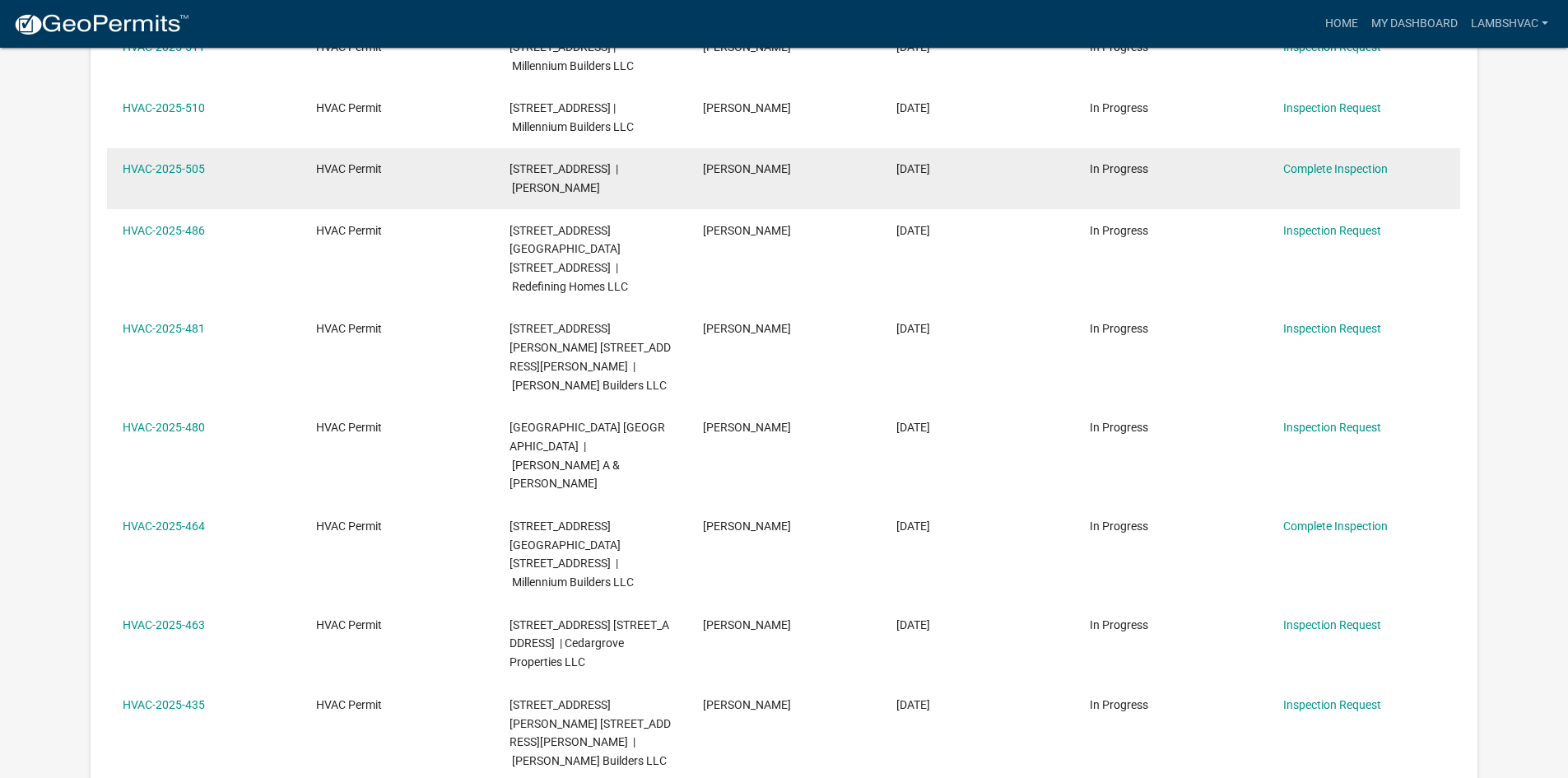
scroll to position [412, 0]
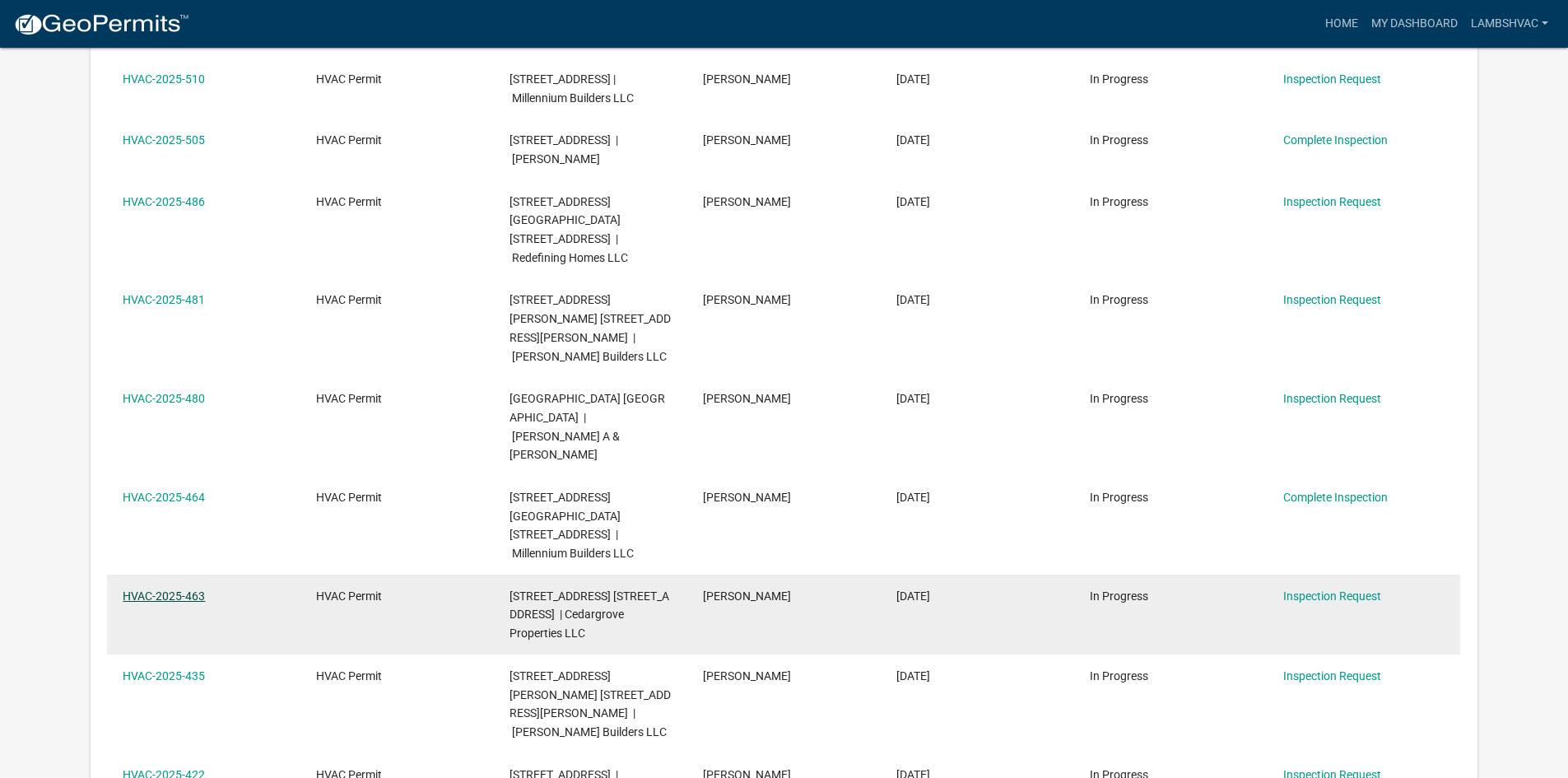
click at [190, 589] on link "HVAC-2025-463" at bounding box center [164, 595] width 82 height 13
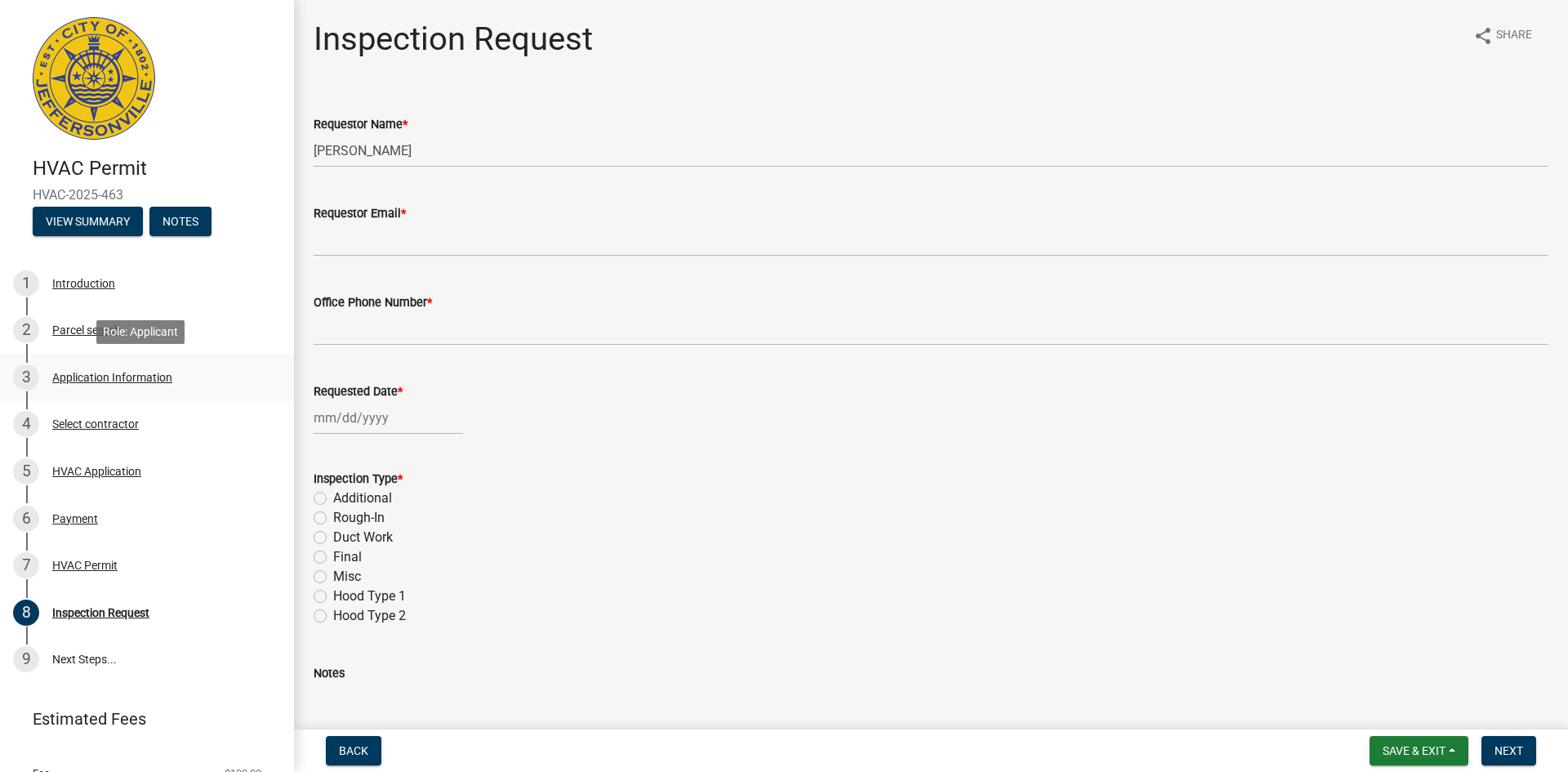
click at [120, 380] on div "Application Information" at bounding box center [112, 377] width 120 height 12
